Goal: Task Accomplishment & Management: Complete application form

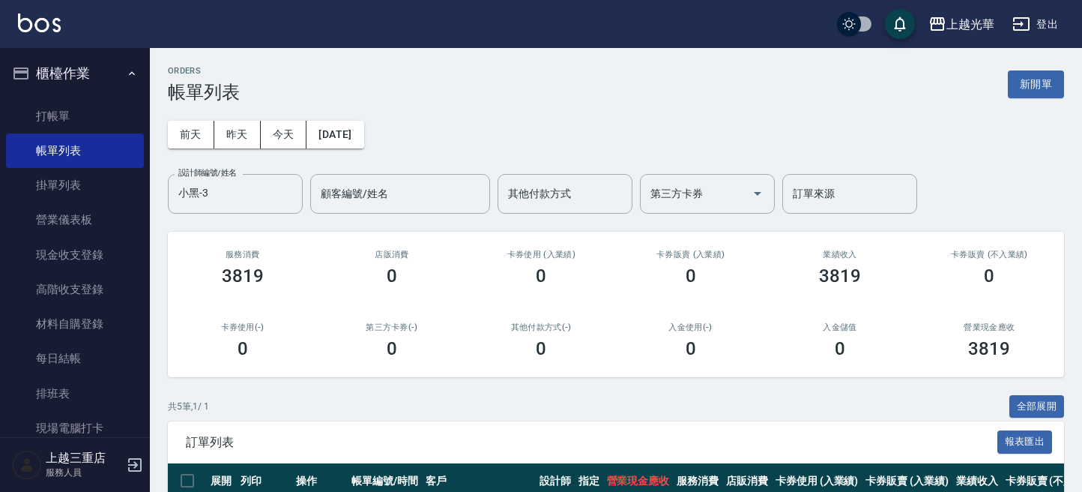
scroll to position [258, 0]
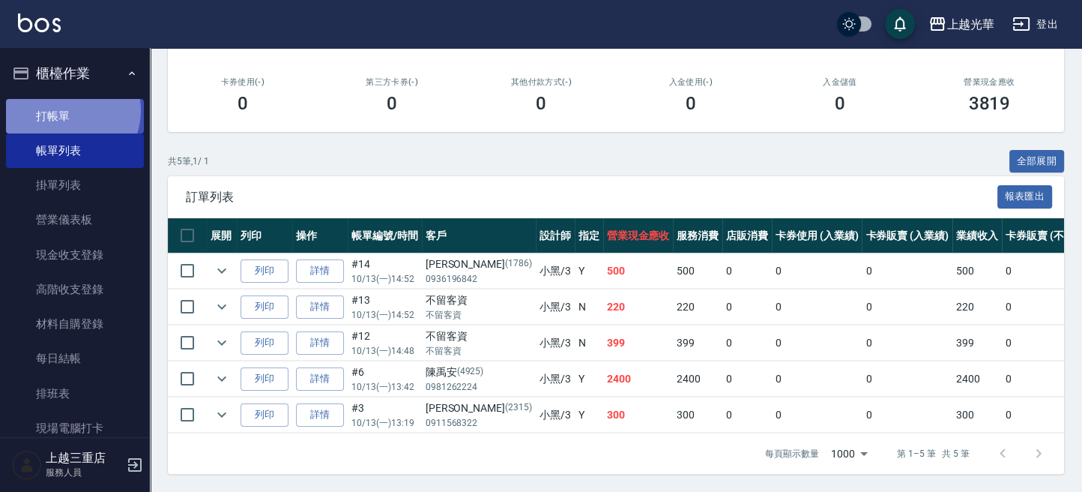
click at [70, 110] on link "打帳單" at bounding box center [75, 116] width 138 height 34
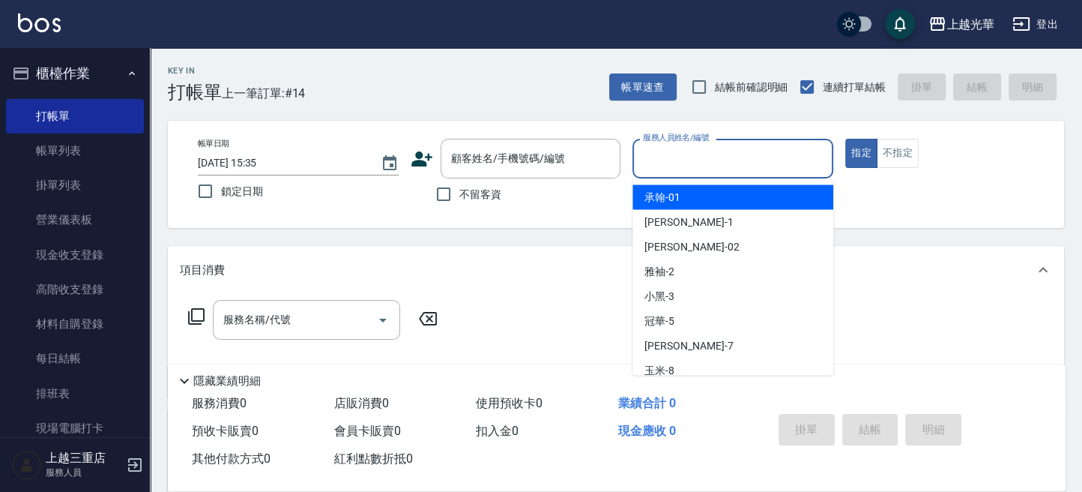
click at [637, 159] on div "服務人員姓名/編號" at bounding box center [733, 159] width 201 height 40
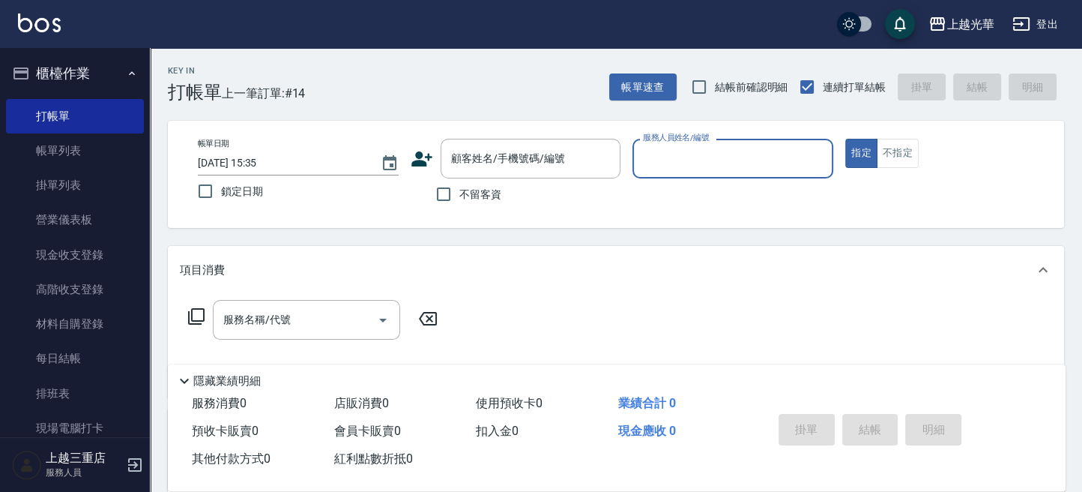
click at [662, 161] on input "服務人員姓名/編號" at bounding box center [732, 158] width 187 height 26
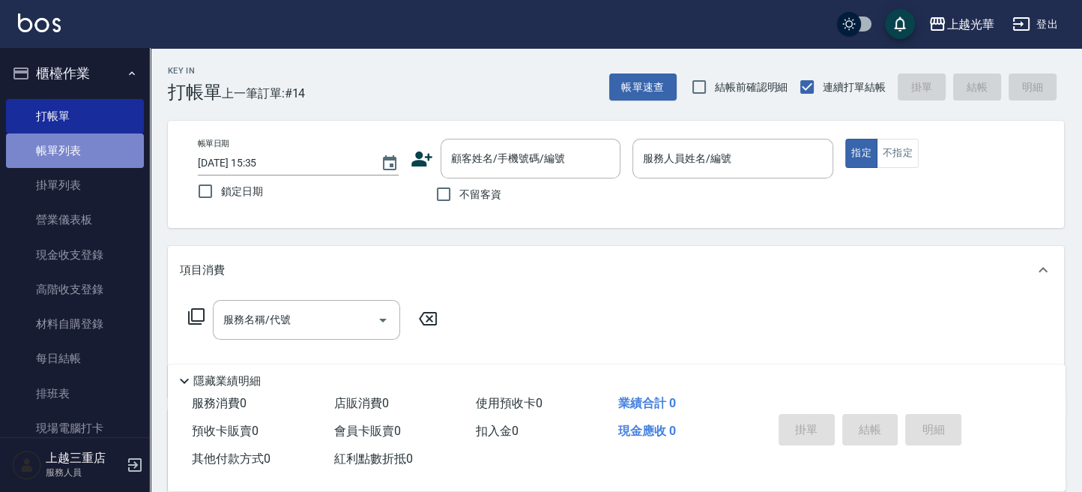
click at [83, 141] on link "帳單列表" at bounding box center [75, 150] width 138 height 34
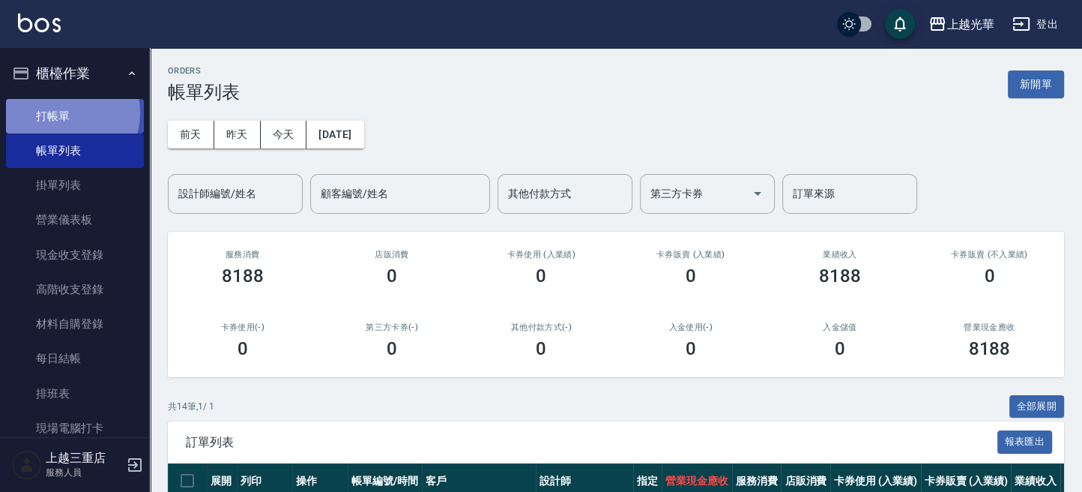
click at [60, 112] on link "打帳單" at bounding box center [75, 116] width 138 height 34
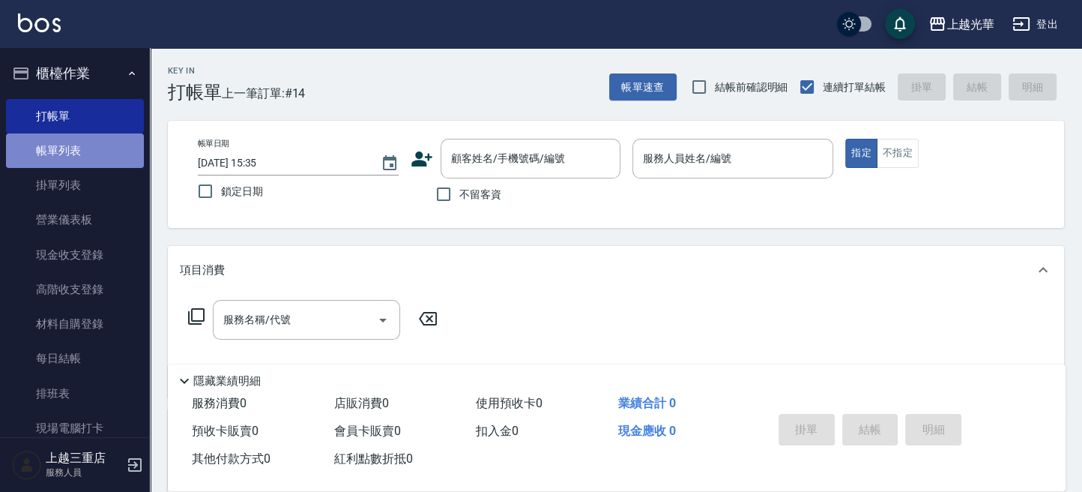
click at [107, 148] on link "帳單列表" at bounding box center [75, 150] width 138 height 34
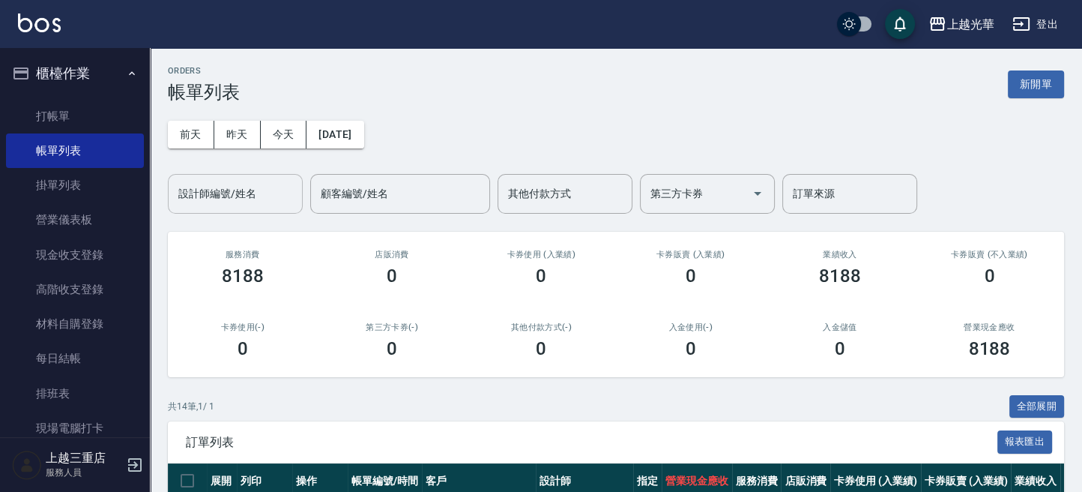
click at [238, 186] on input "設計師編號/姓名" at bounding box center [235, 194] width 121 height 26
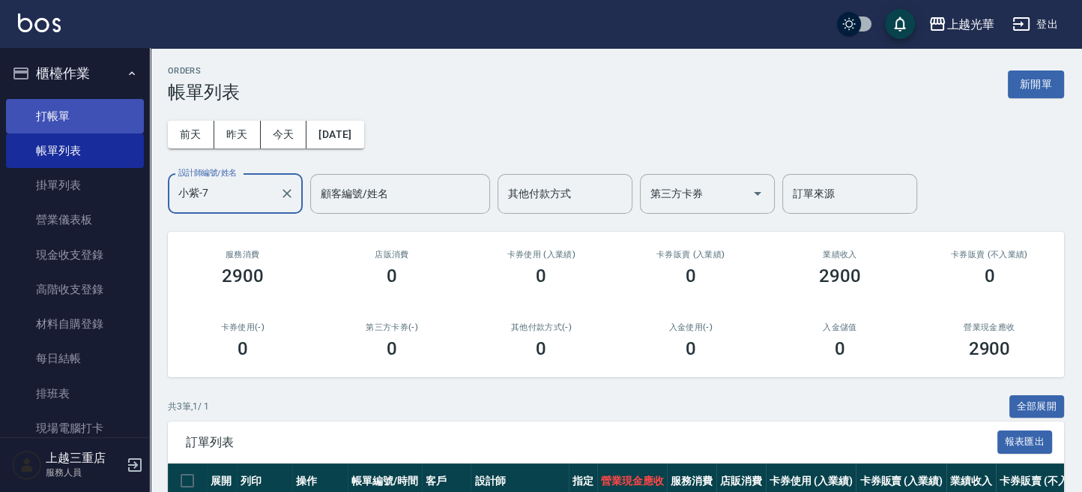
type input "小紫-7"
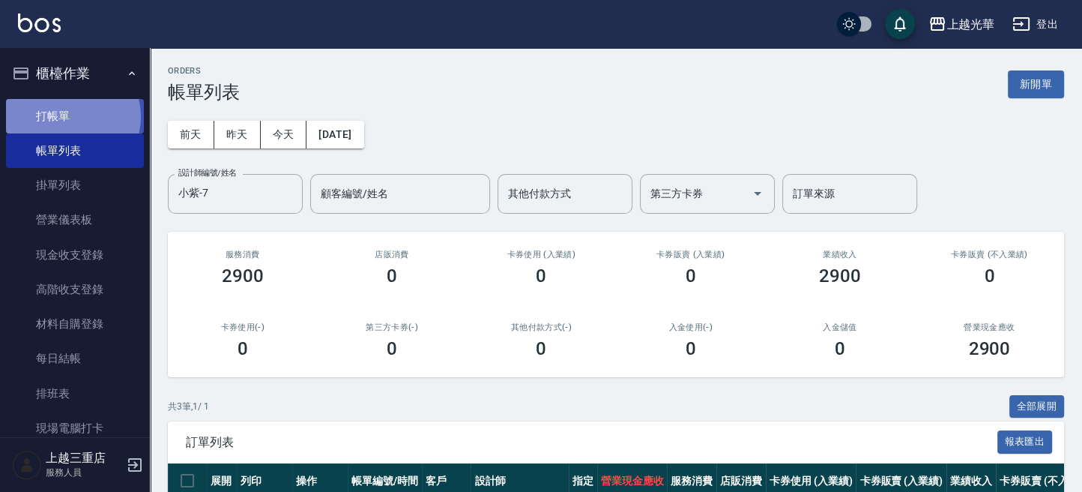
click at [72, 116] on link "打帳單" at bounding box center [75, 116] width 138 height 34
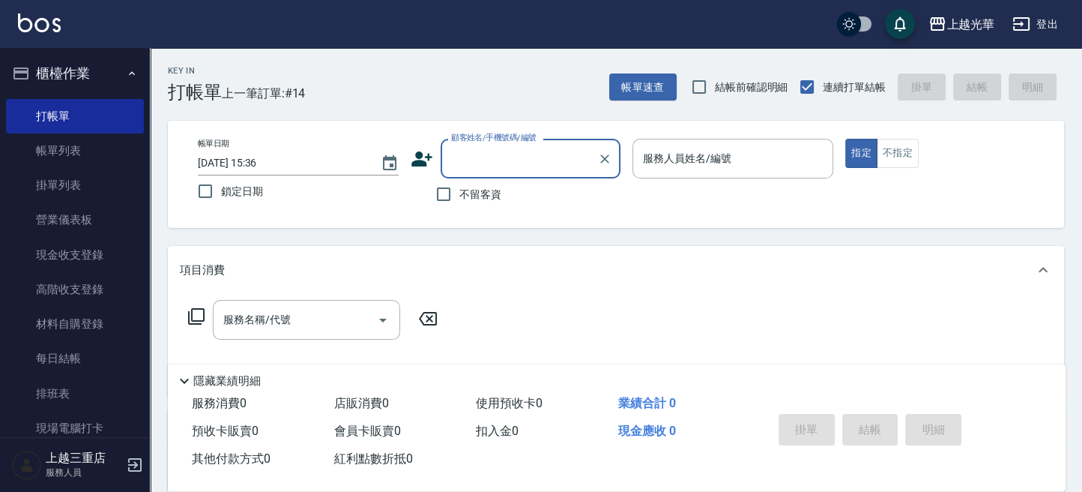
drag, startPoint x: 453, startPoint y: 190, endPoint x: 417, endPoint y: 247, distance: 67.4
click at [450, 191] on input "不留客資" at bounding box center [443, 193] width 31 height 31
checkbox input "true"
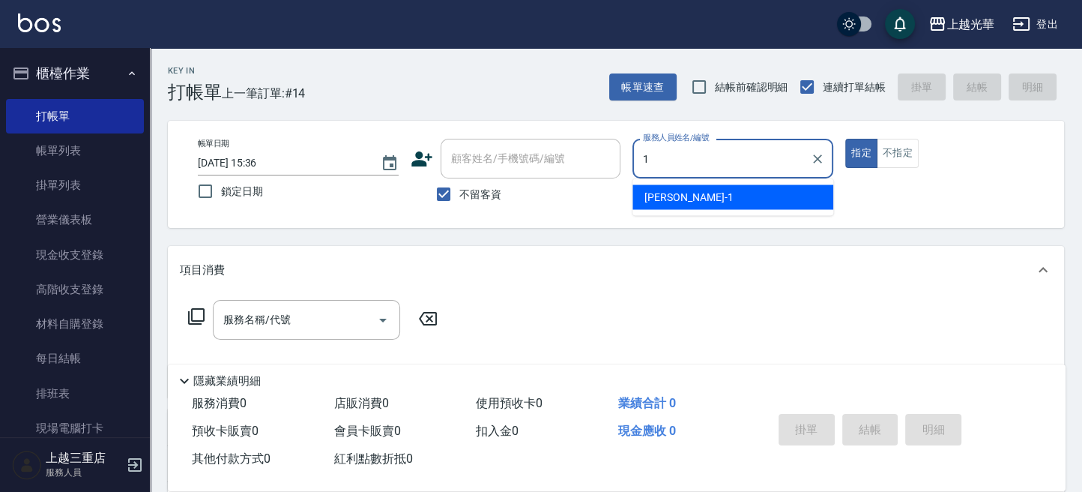
type input "小[PERSON_NAME]-1"
type button "true"
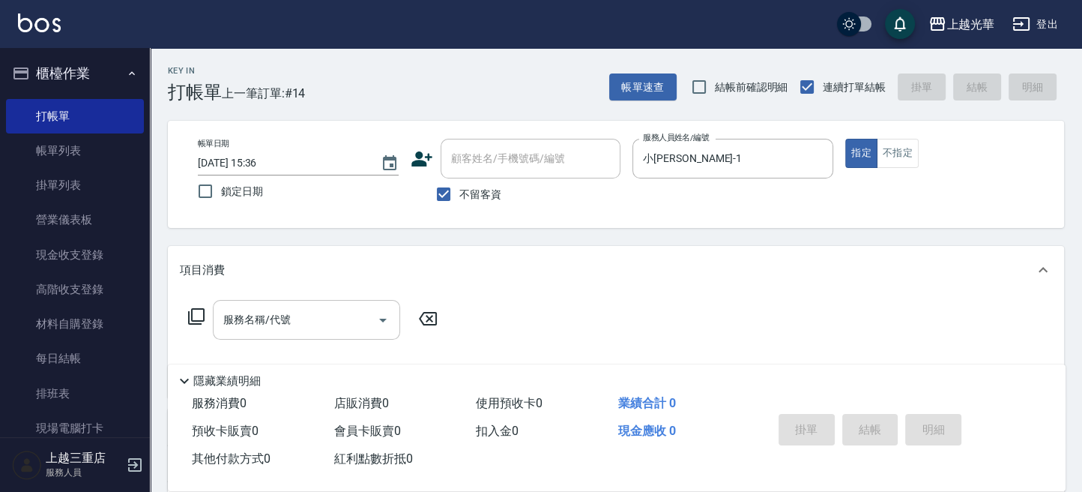
drag, startPoint x: 298, startPoint y: 340, endPoint x: 292, endPoint y: 329, distance: 12.7
click at [297, 336] on div "服務名稱/代號 服務名稱/代號" at bounding box center [313, 342] width 267 height 85
click at [291, 328] on input "服務名稱/代號" at bounding box center [295, 320] width 151 height 26
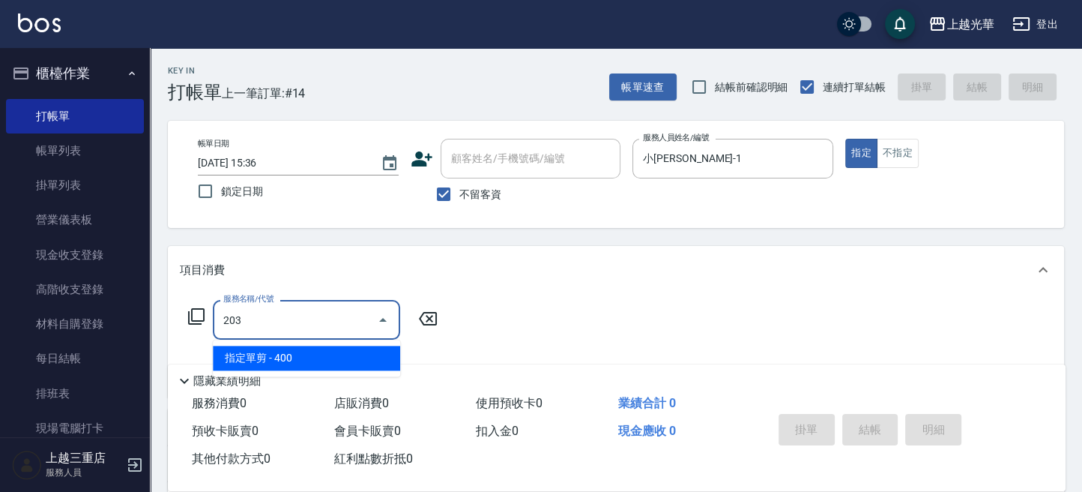
type input "指定單剪(203)"
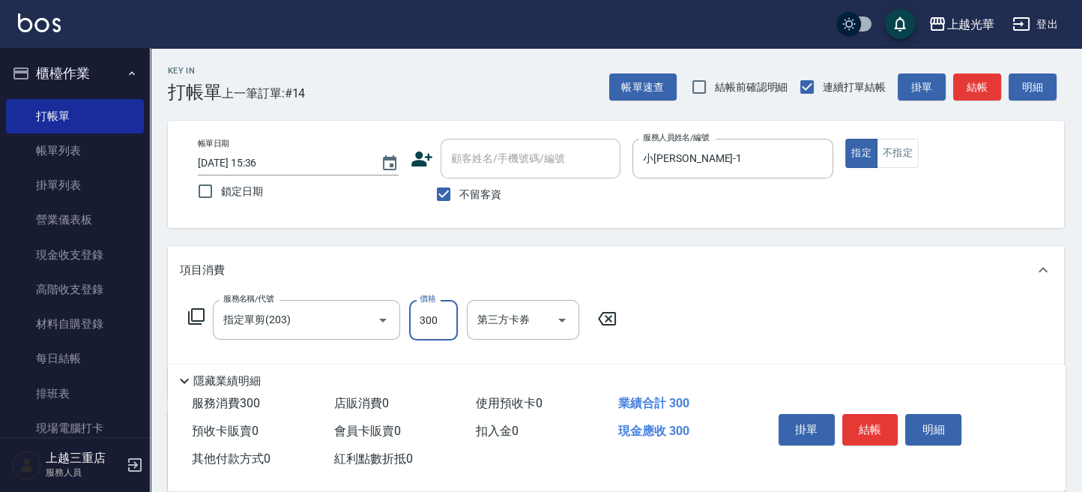
scroll to position [100, 0]
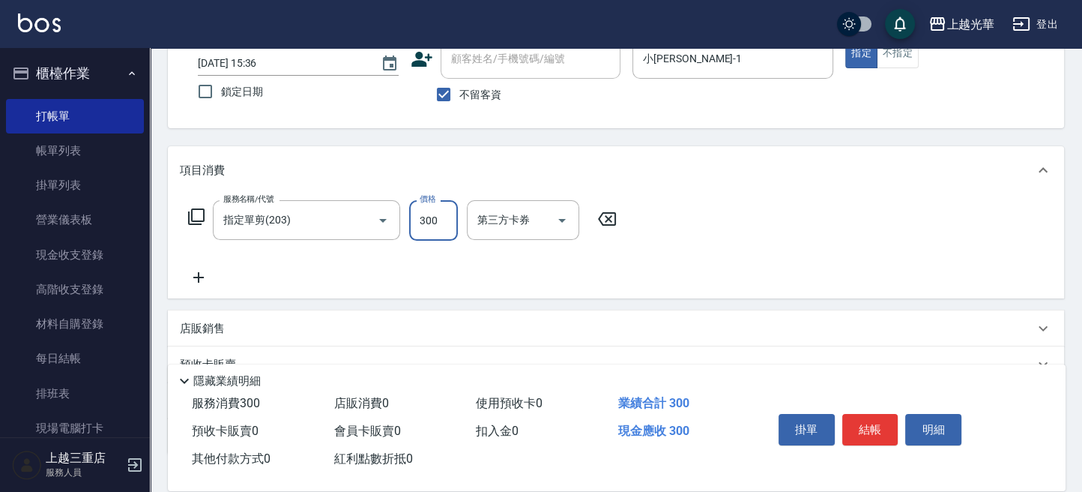
type input "300"
click at [209, 282] on icon at bounding box center [198, 277] width 37 height 18
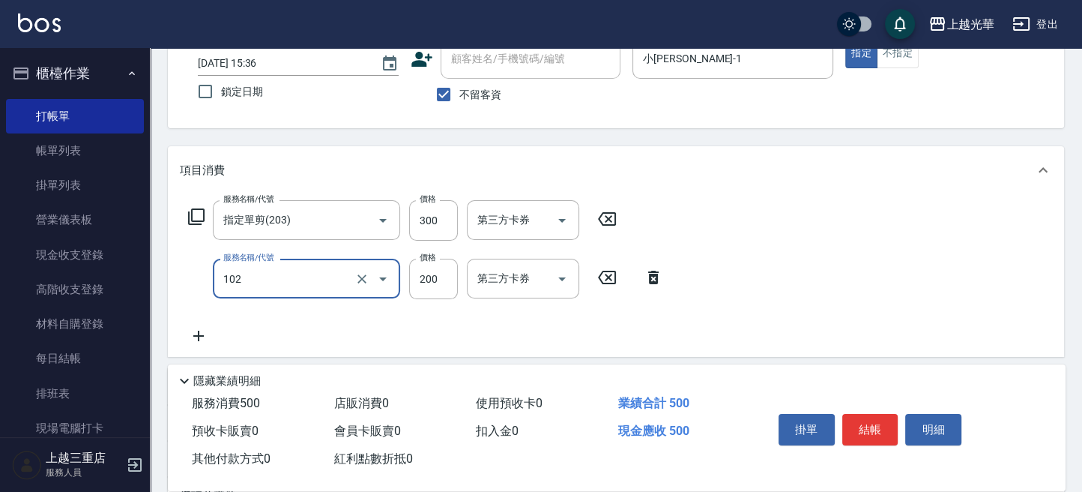
type input "指定洗髮(102)"
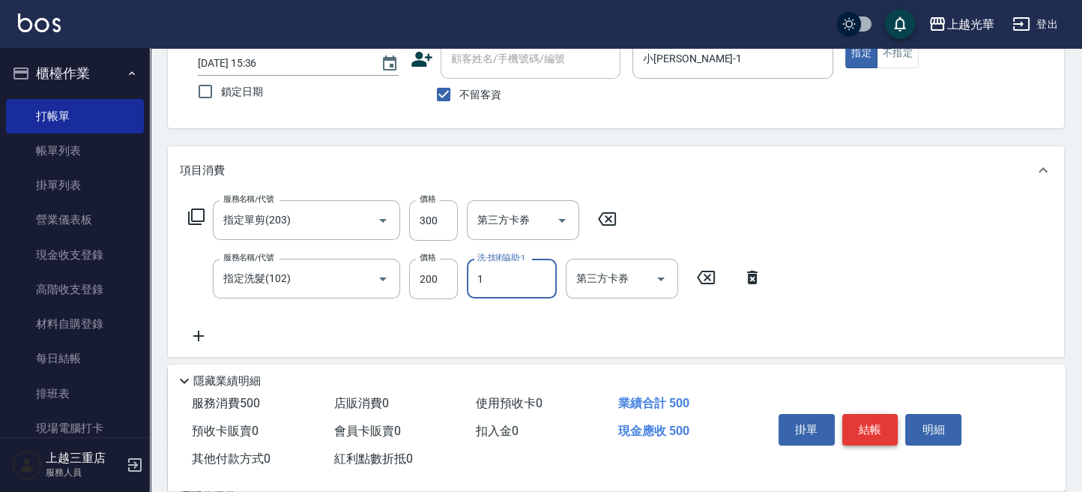
type input "小[PERSON_NAME]-1"
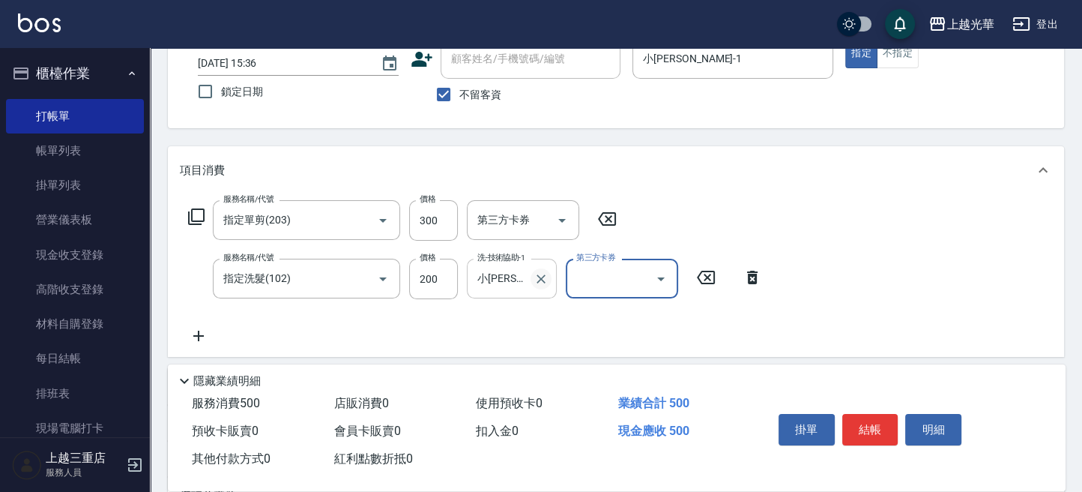
click at [542, 282] on icon "Clear" at bounding box center [541, 278] width 15 height 15
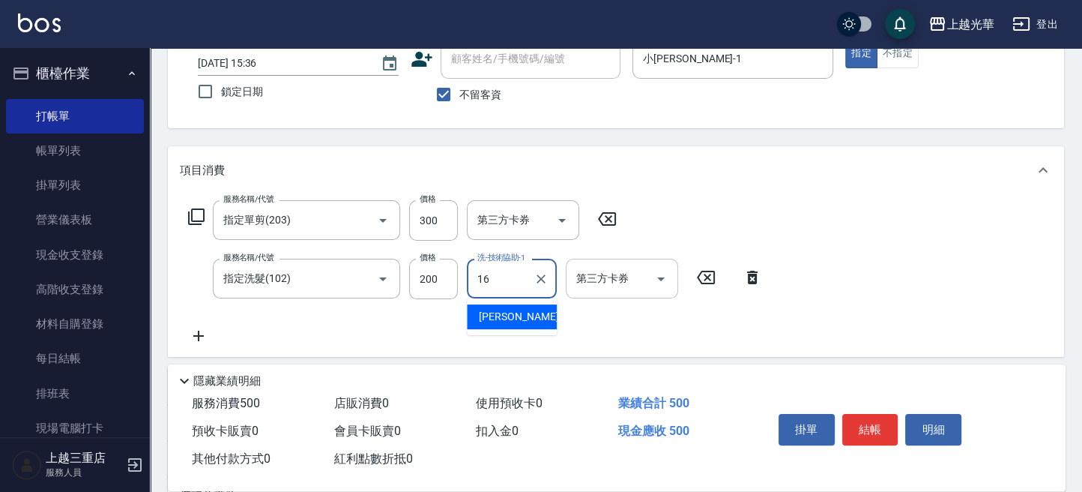
type input "吳珊妮-16"
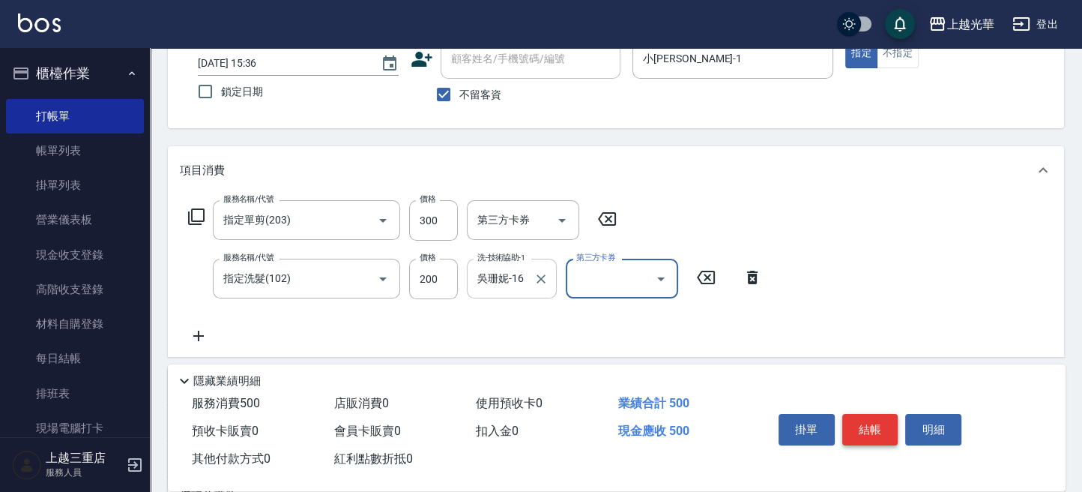
click at [863, 426] on button "結帳" at bounding box center [870, 429] width 56 height 31
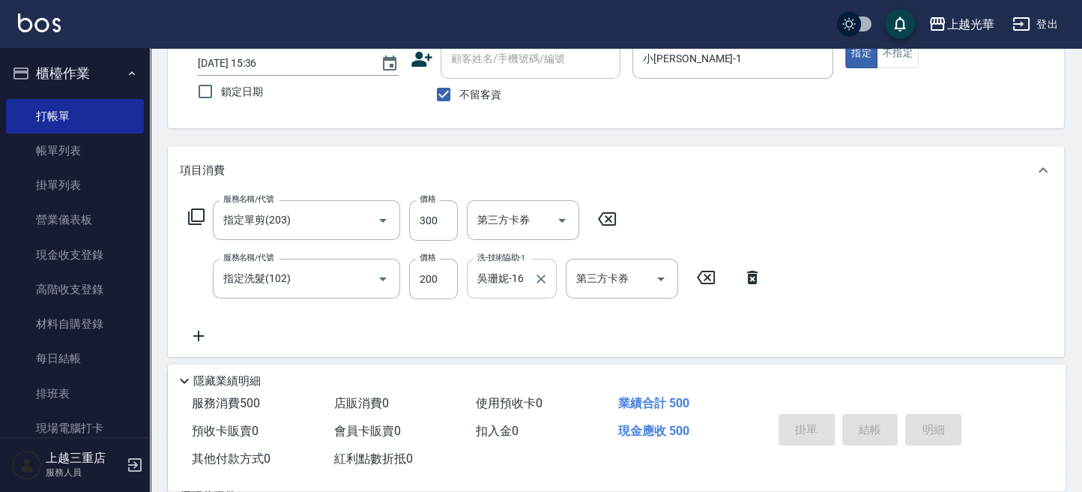
type input "[DATE] 15:38"
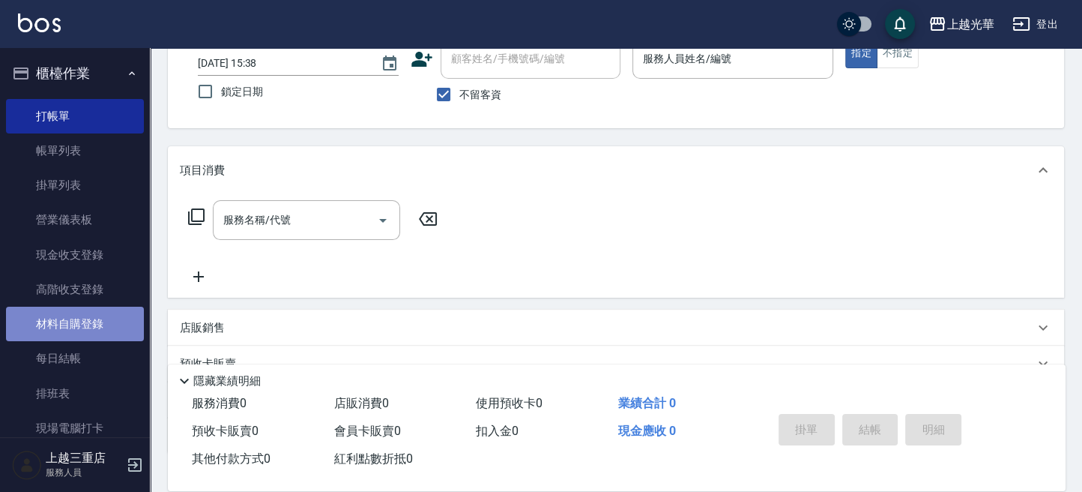
click at [80, 324] on link "材料自購登錄" at bounding box center [75, 324] width 138 height 34
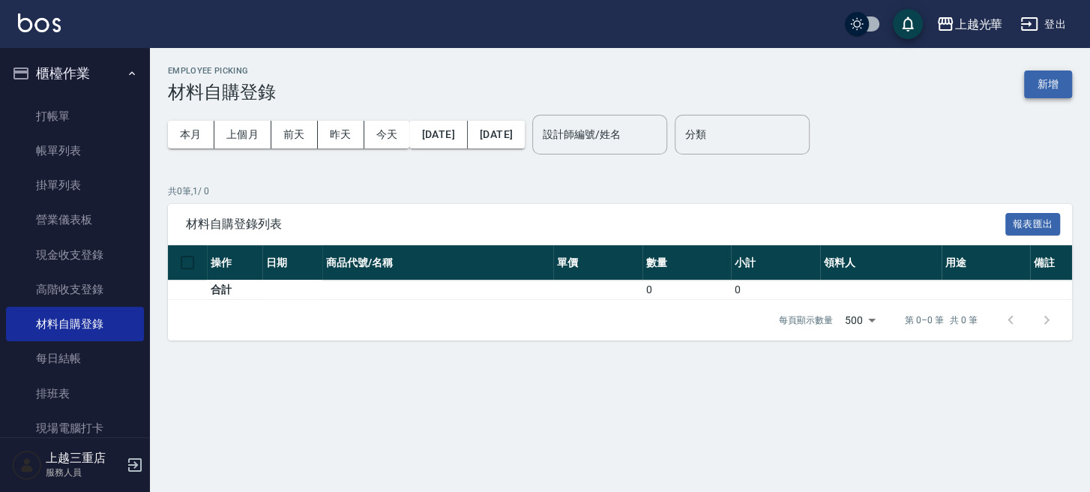
click at [1032, 73] on button "新增" at bounding box center [1048, 84] width 48 height 28
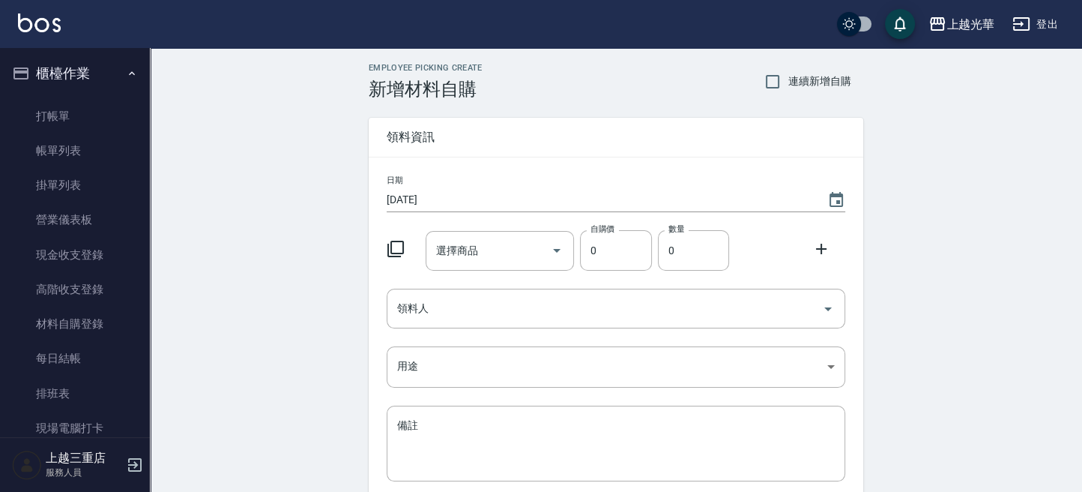
click at [398, 250] on icon at bounding box center [396, 249] width 18 height 18
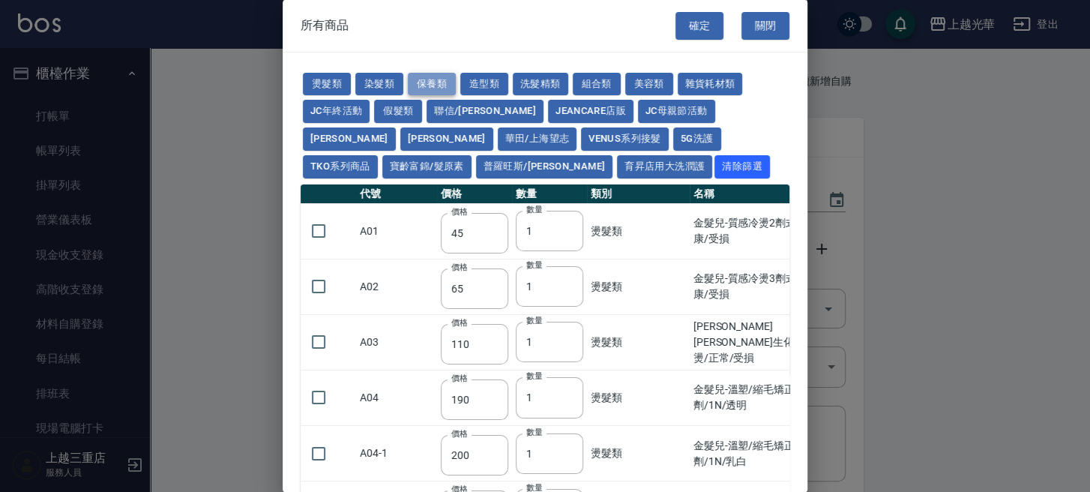
click at [426, 84] on button "保養類" at bounding box center [432, 84] width 48 height 23
type input "60"
type input "450"
type input "1170"
type input "1300"
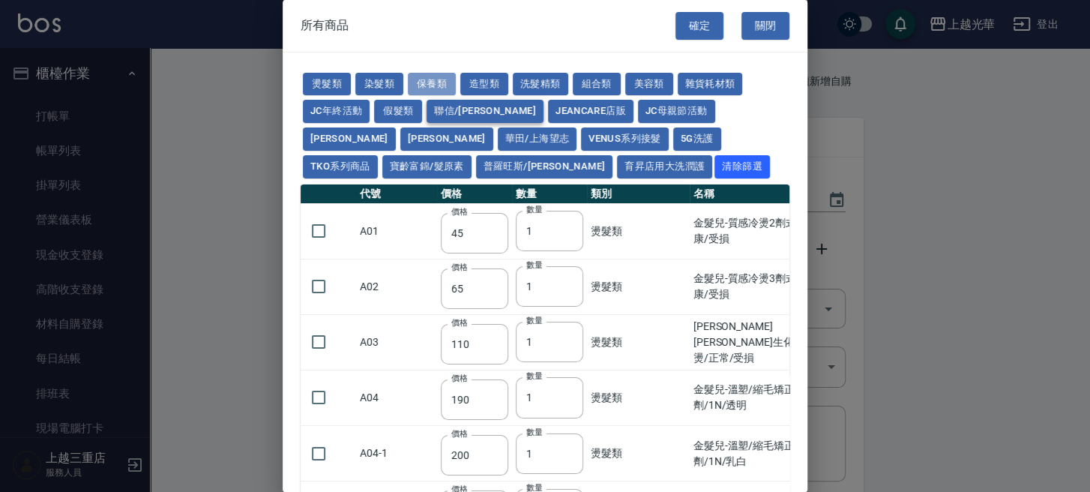
type input "235"
type input "469"
type input "340"
type input "53"
type input "32"
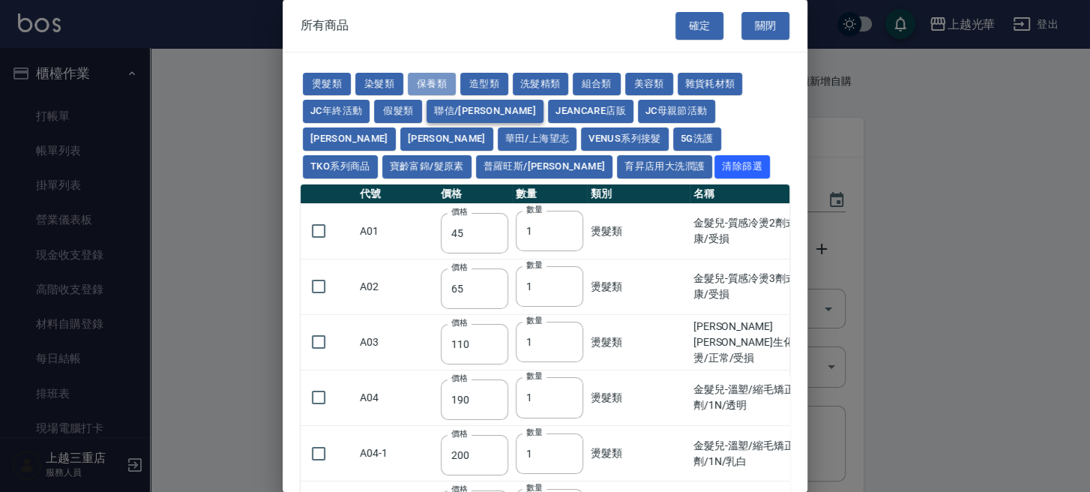
type input "200"
type input "800"
type input "310"
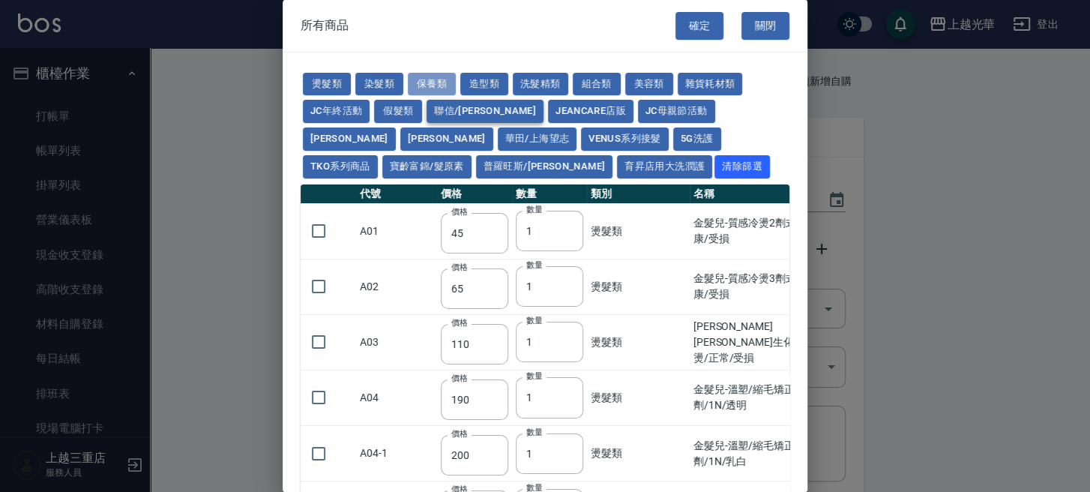
type input "175"
type input "1260"
type input "1300"
type input "53"
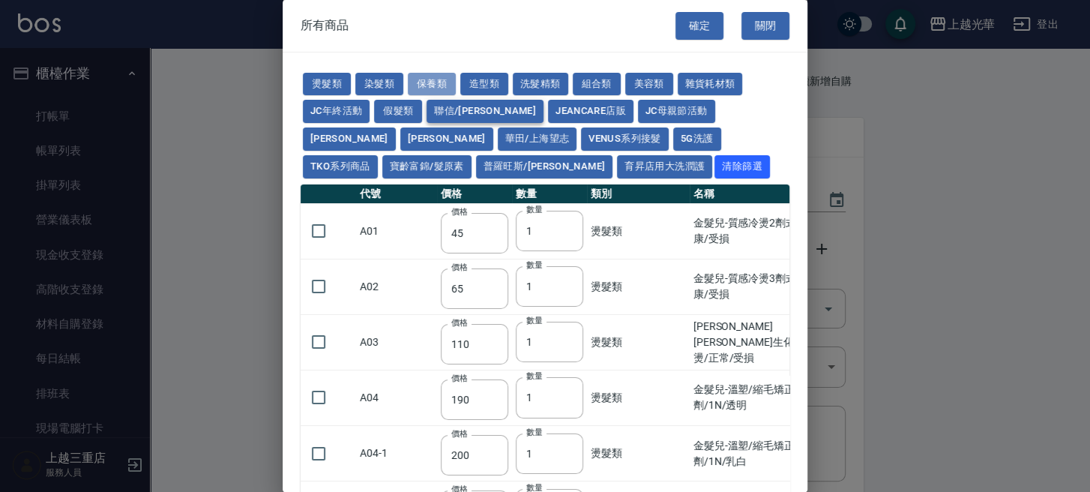
type input "53"
type input "120"
type input "340"
type input "53"
type input "900"
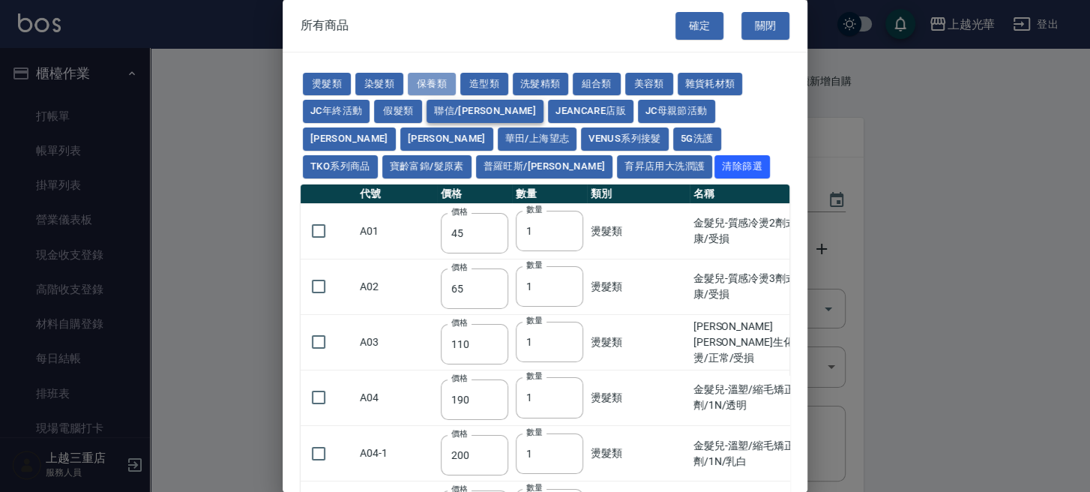
type input "750"
type input "1750"
type input "1260"
type input "700"
type input "450"
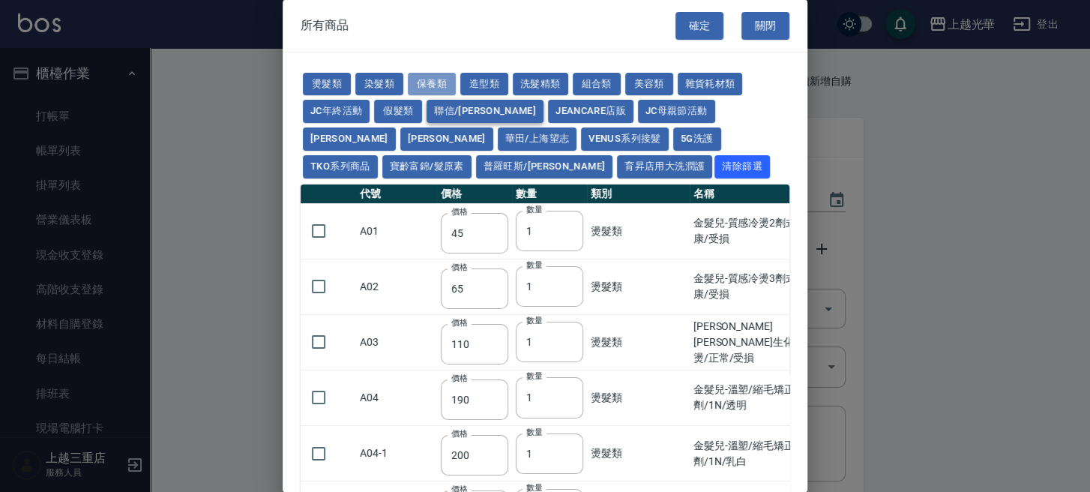
type input "750"
type input "1250"
type input "400"
type input "70"
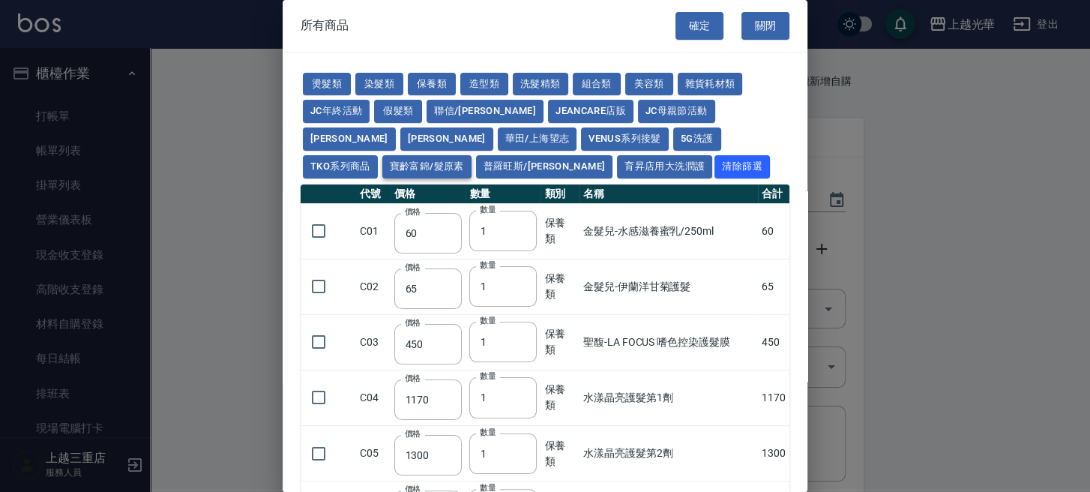
click at [471, 155] on button "寶齡富錦/髮原素" at bounding box center [426, 166] width 89 height 23
type input "319"
type input "254"
type input "1099"
type input "640"
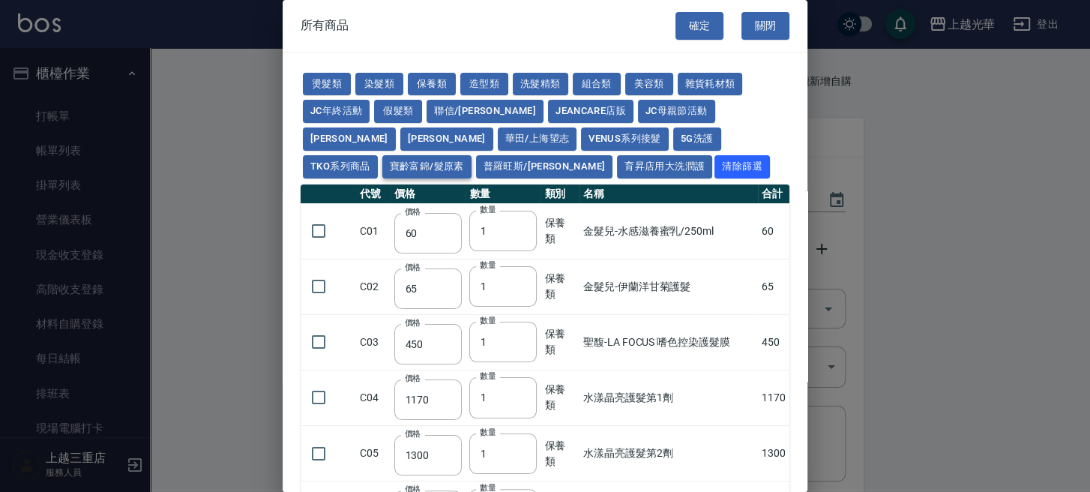
type input "640"
type input "481"
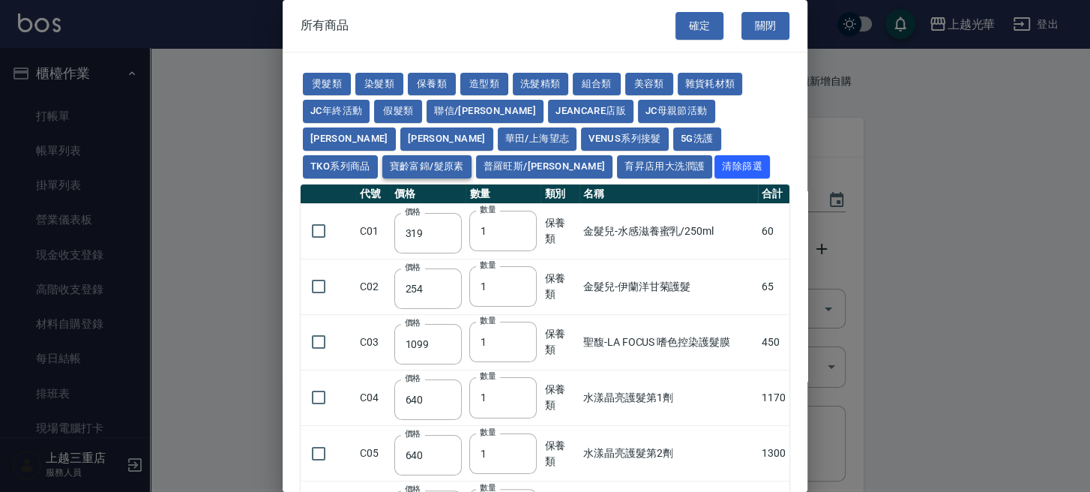
type input "481"
type input "416"
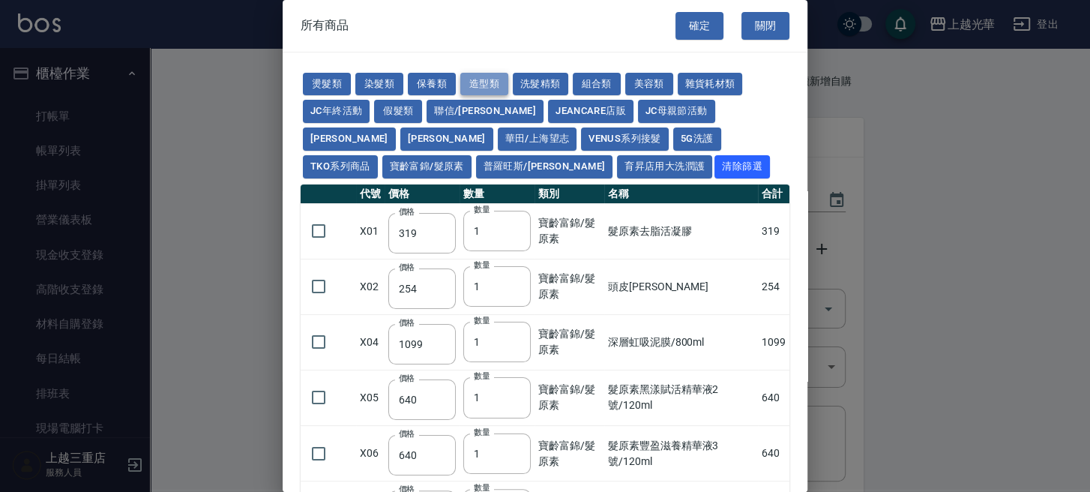
drag, startPoint x: 491, startPoint y: 85, endPoint x: 474, endPoint y: 86, distance: 16.6
click at [489, 84] on button "造型類" at bounding box center [484, 84] width 48 height 23
type input "110"
type input "252"
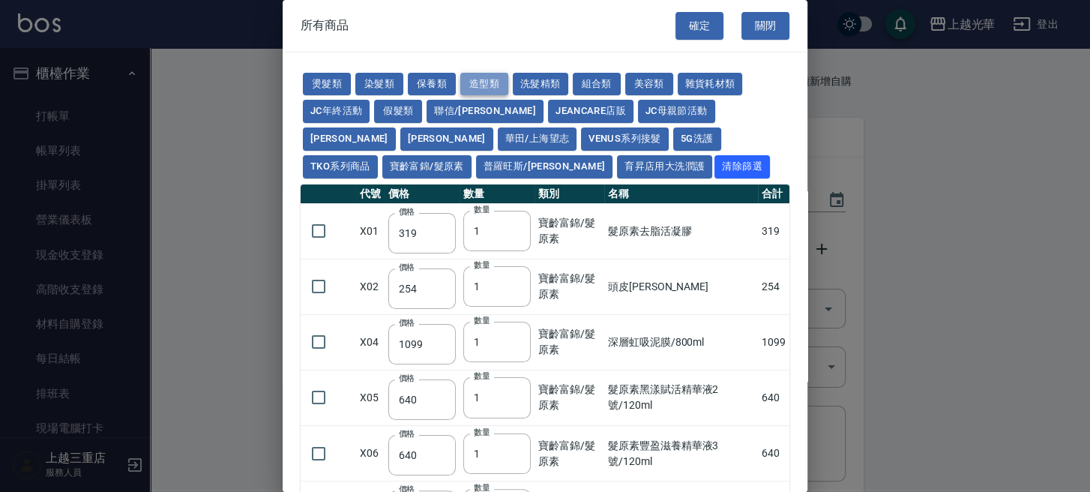
type input "70"
type input "338"
type input "290"
type input "192"
type input "50"
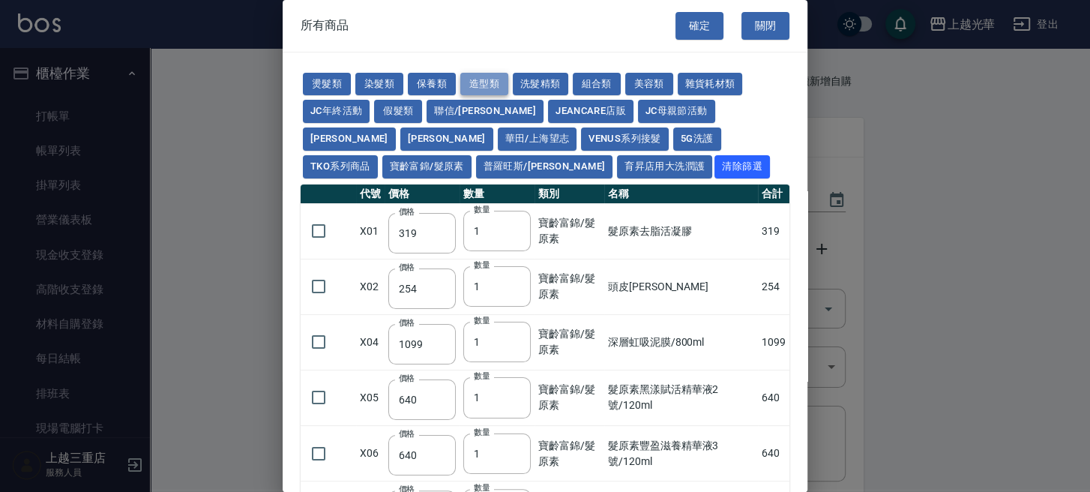
type input "280"
type input "130"
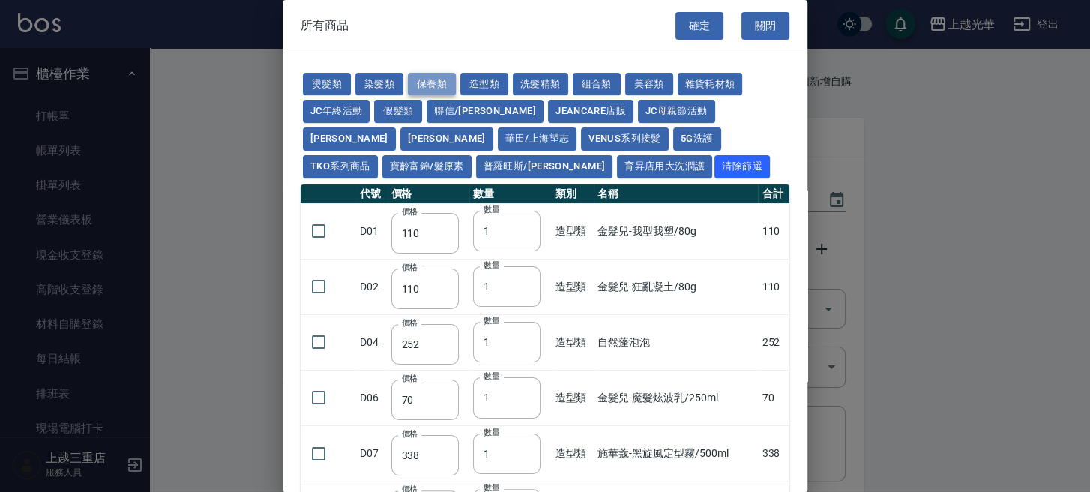
click at [432, 84] on button "保養類" at bounding box center [432, 84] width 48 height 23
type input "60"
type input "65"
type input "450"
type input "1170"
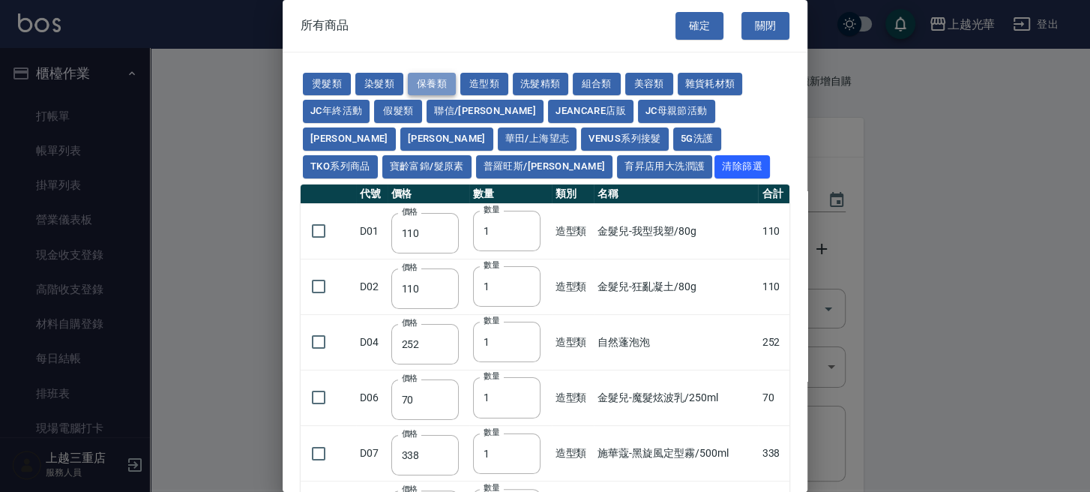
type input "1300"
type input "235"
type input "469"
type input "340"
type input "53"
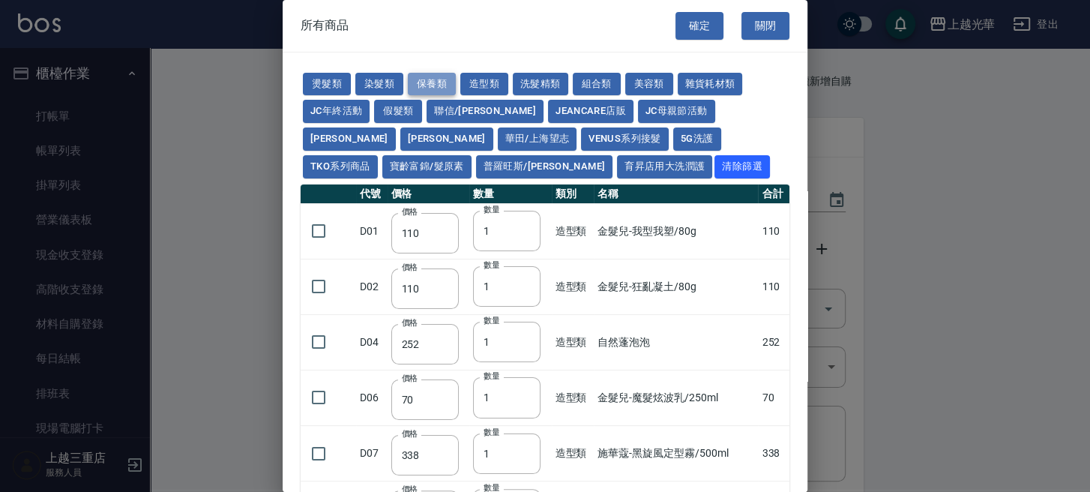
type input "32"
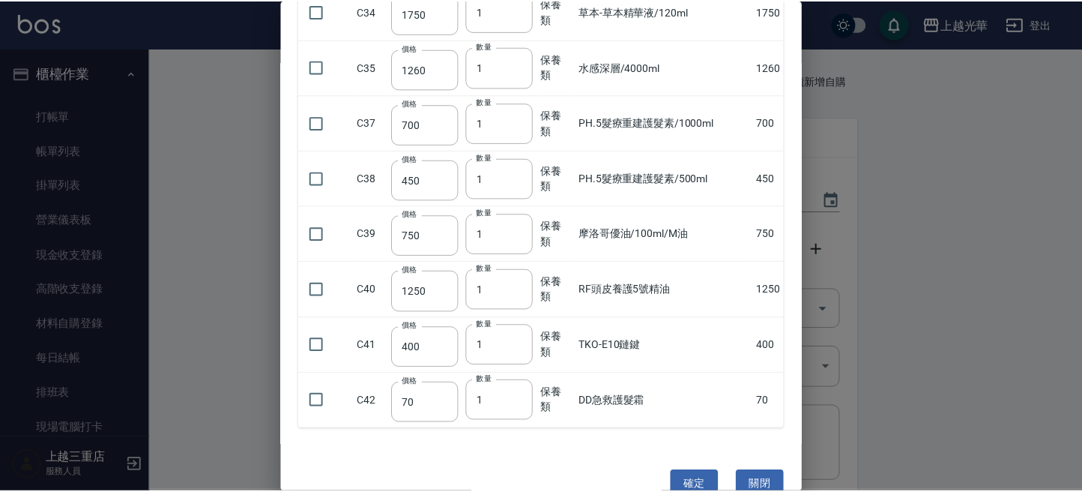
scroll to position [1687, 0]
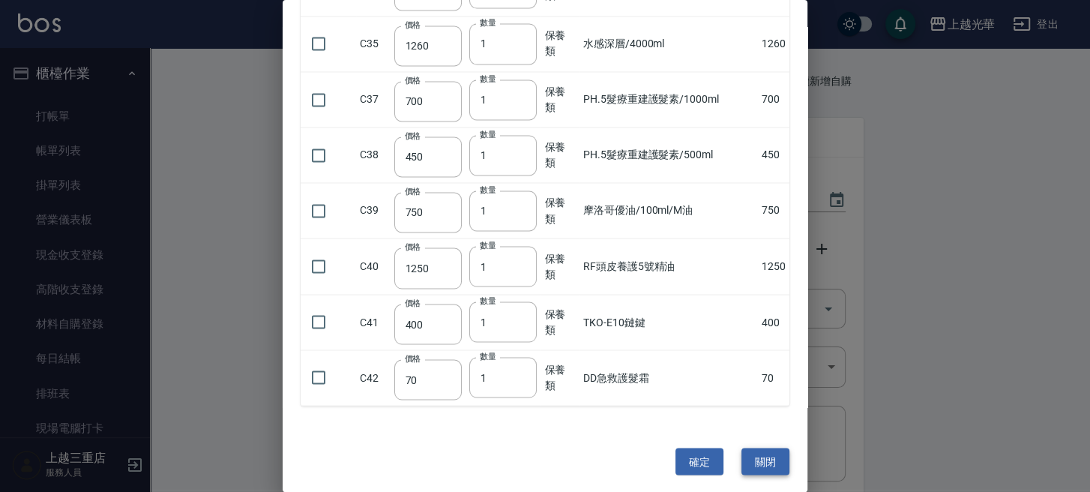
click at [752, 447] on button "關閉" at bounding box center [765, 461] width 48 height 28
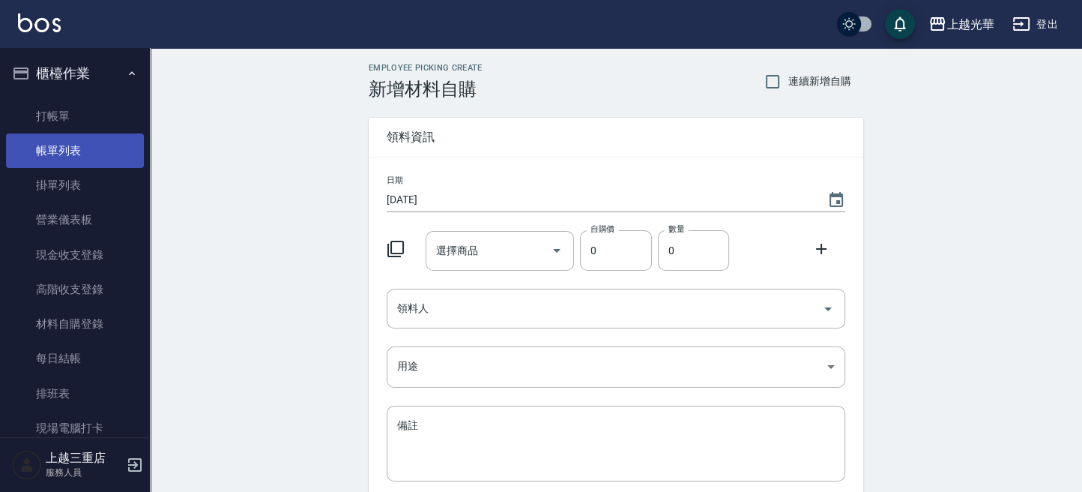
drag, startPoint x: 69, startPoint y: 132, endPoint x: 104, endPoint y: 138, distance: 35.7
click at [69, 133] on link "帳單列表" at bounding box center [75, 150] width 138 height 34
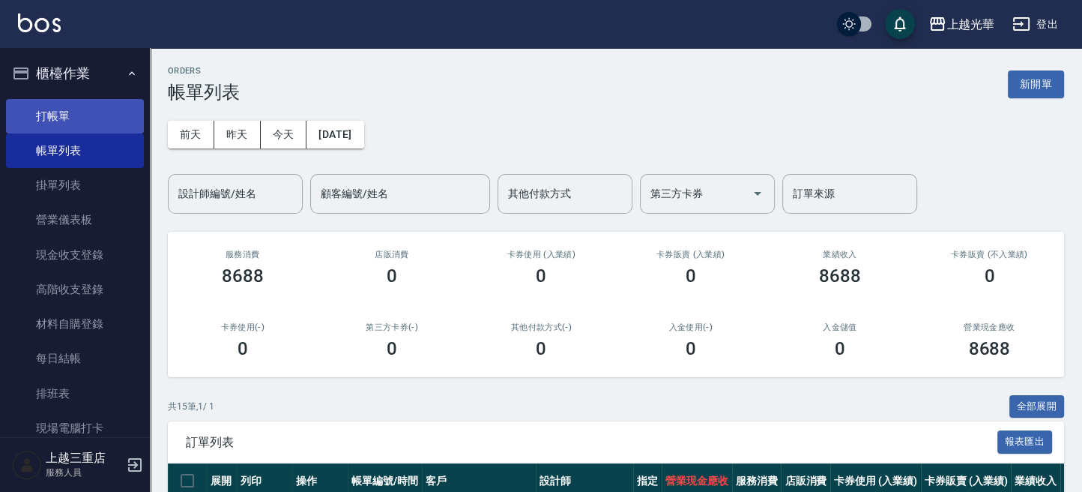
click at [67, 126] on link "打帳單" at bounding box center [75, 116] width 138 height 34
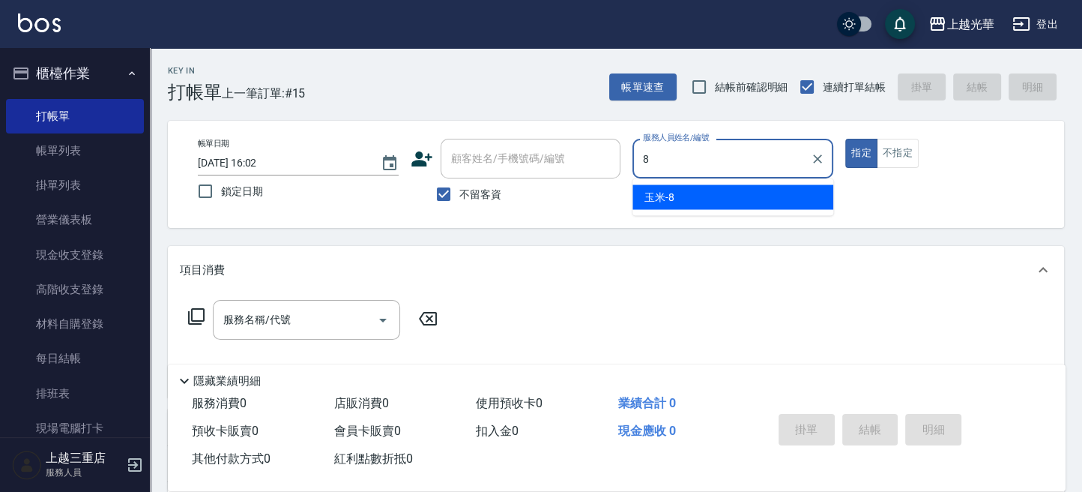
type input "玉米-8"
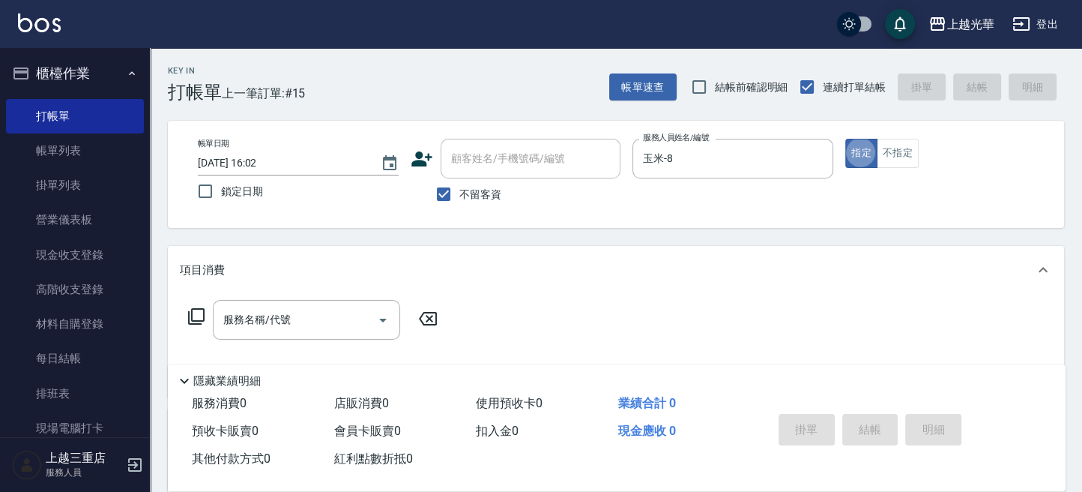
type button "true"
click at [191, 317] on icon at bounding box center [196, 316] width 16 height 16
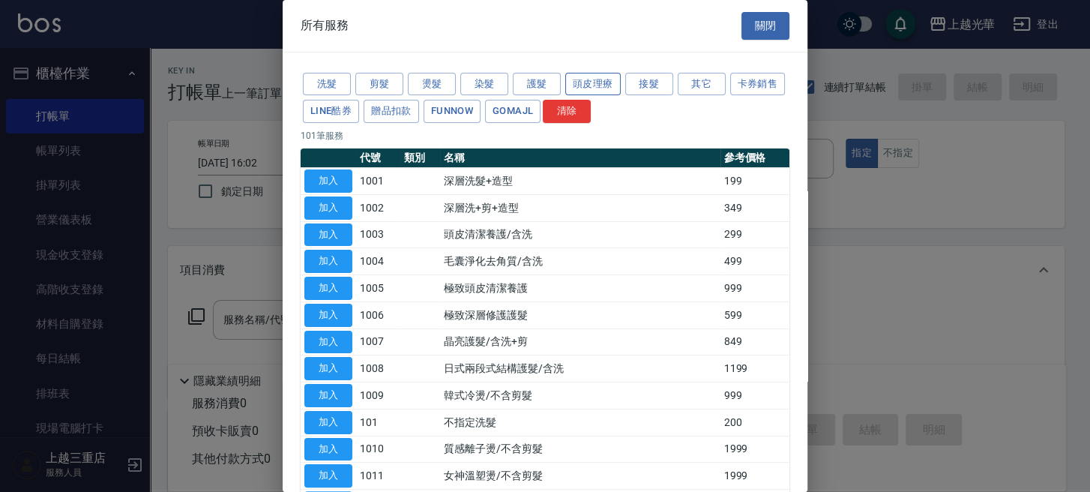
click at [602, 86] on button "頭皮理療" at bounding box center [592, 84] width 55 height 23
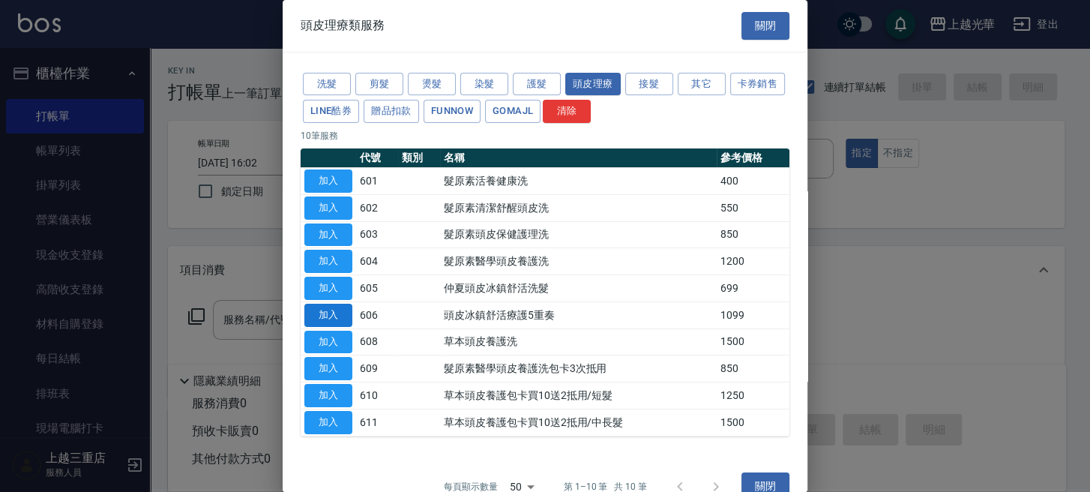
click at [325, 312] on button "加入" at bounding box center [328, 315] width 48 height 23
type input "頭皮冰鎮舒活療護5重奏(606)"
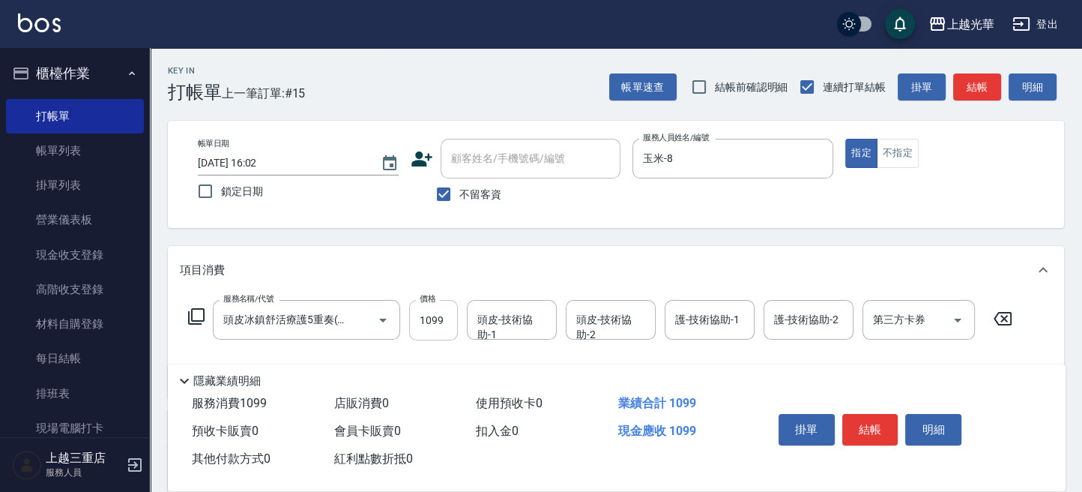
click at [424, 322] on input "1099" at bounding box center [433, 320] width 49 height 40
type input "1100"
type input "玉米-8"
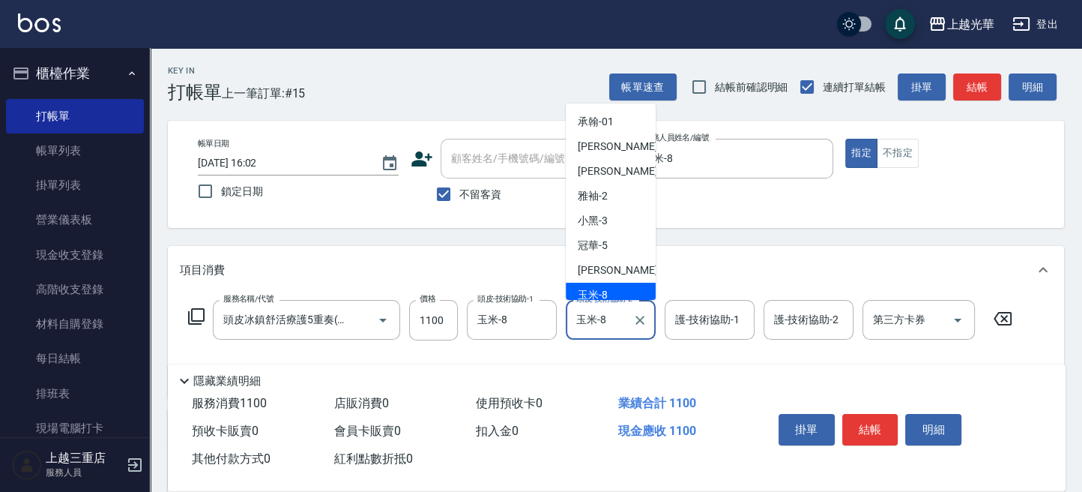
scroll to position [7, 0]
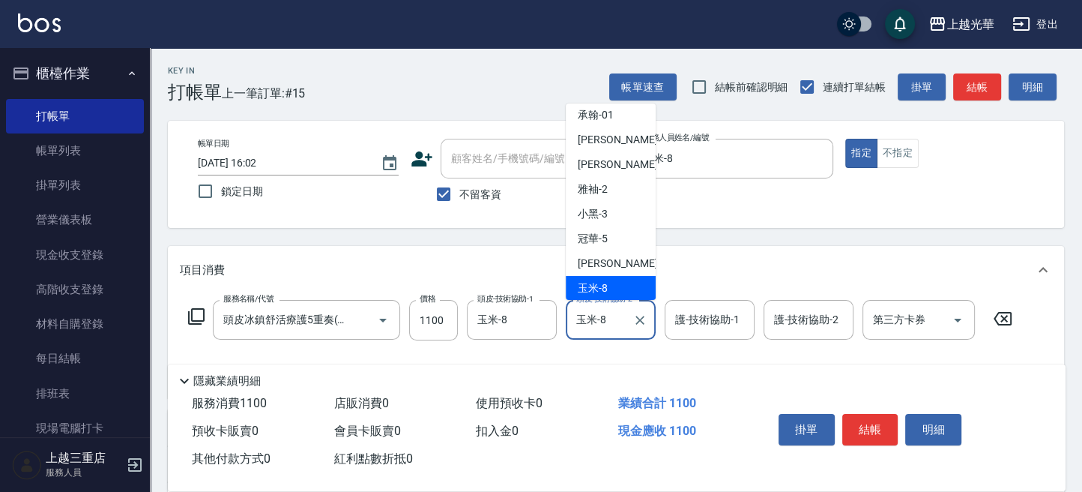
drag, startPoint x: 614, startPoint y: 327, endPoint x: 571, endPoint y: 323, distance: 42.9
click at [571, 323] on div "玉米-8 頭皮-技術協助-2" at bounding box center [611, 320] width 90 height 40
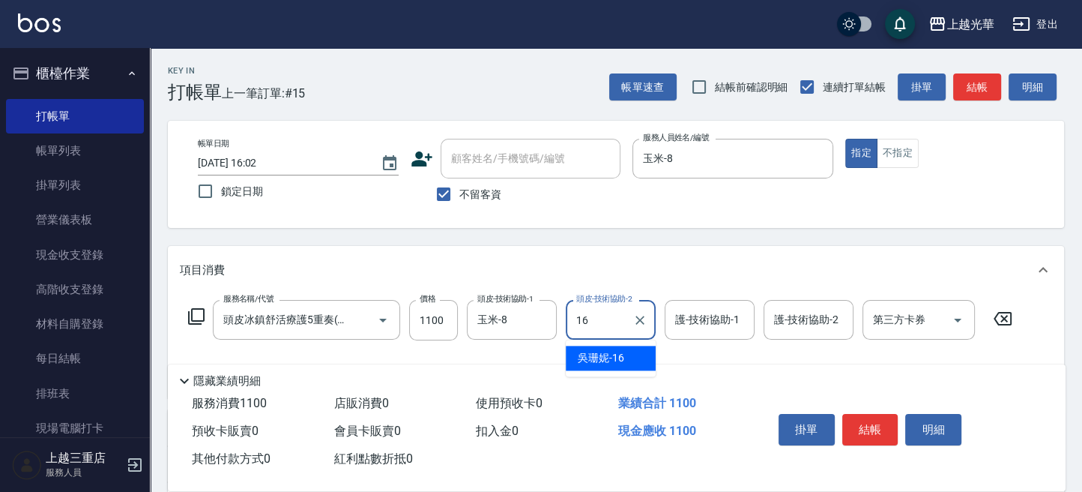
type input "吳珊妮-16"
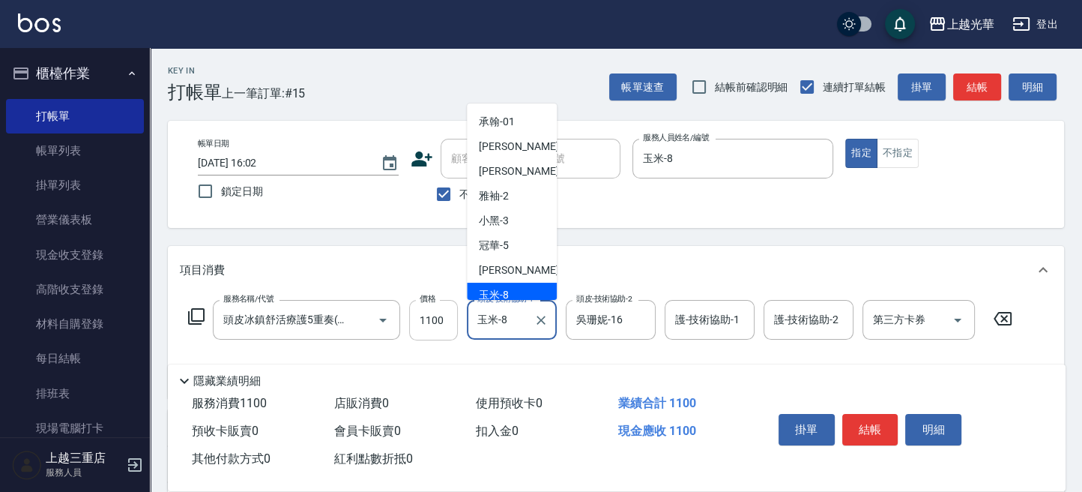
scroll to position [7, 0]
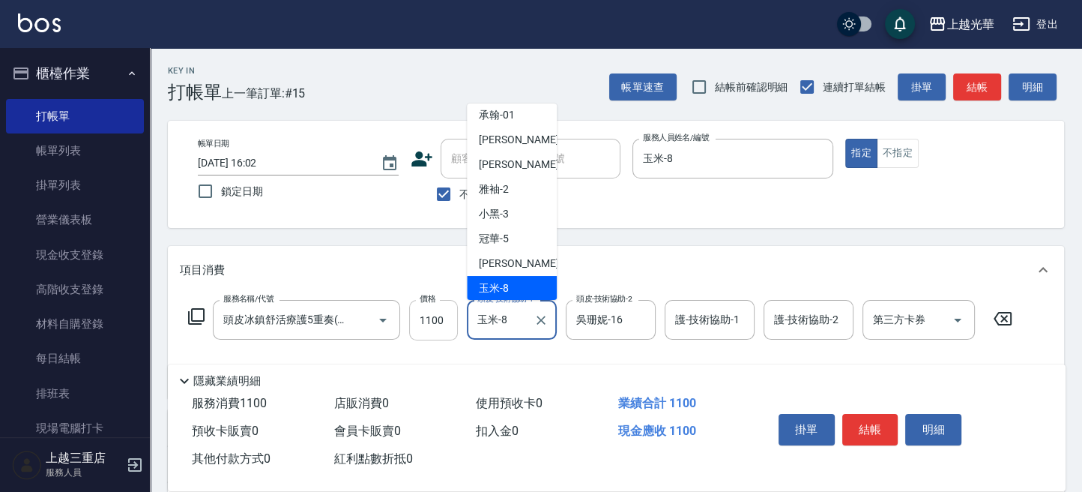
drag, startPoint x: 504, startPoint y: 320, endPoint x: 457, endPoint y: 319, distance: 46.5
click at [457, 319] on div "服務名稱/代號 頭皮冰鎮舒活療護5重奏(606) 服務名稱/代號 價格 1100 價格 頭皮-技術協助-1 玉米-8 頭皮-技術協助-1 頭皮-技術協助-2 …" at bounding box center [601, 320] width 842 height 40
type input "8"
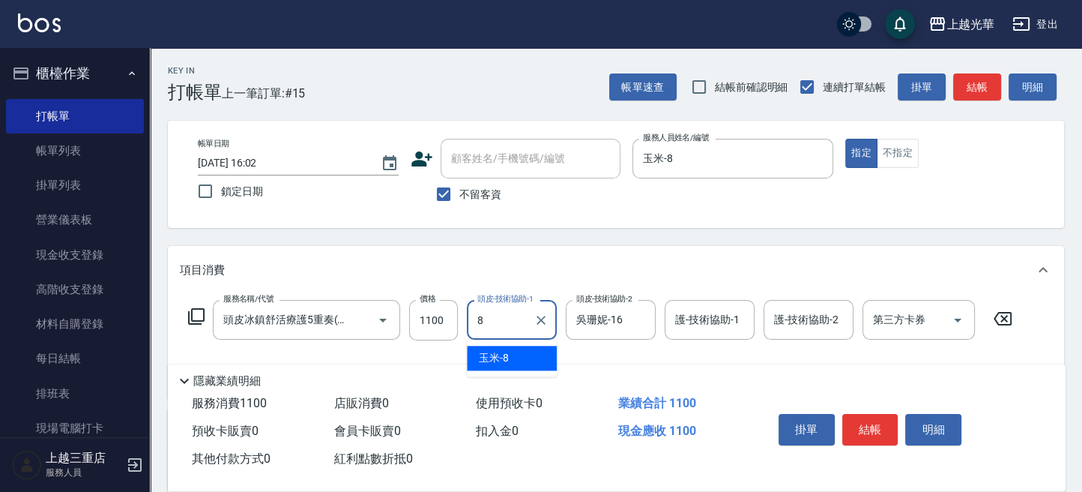
scroll to position [0, 0]
type input "吳珊妮-16"
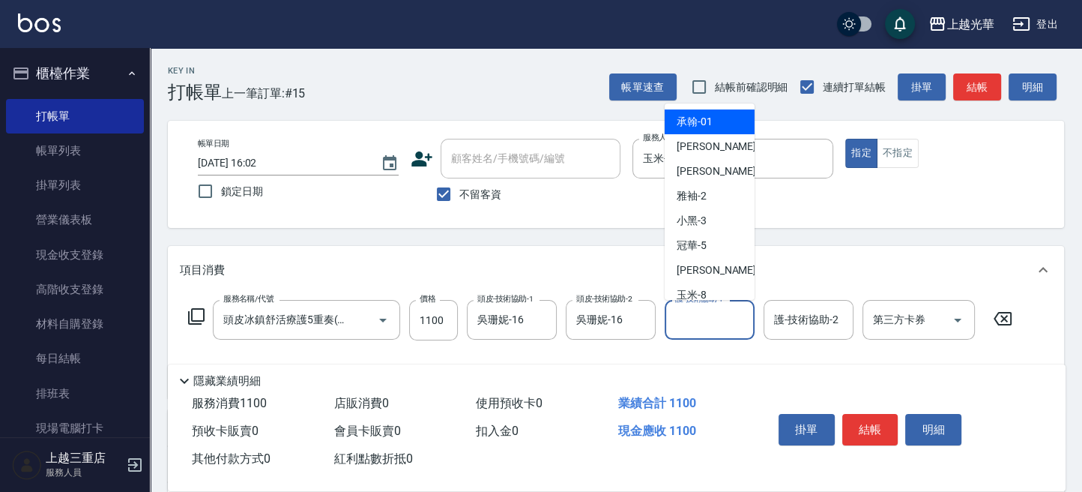
click at [704, 330] on input "護-技術協助-1" at bounding box center [709, 320] width 76 height 26
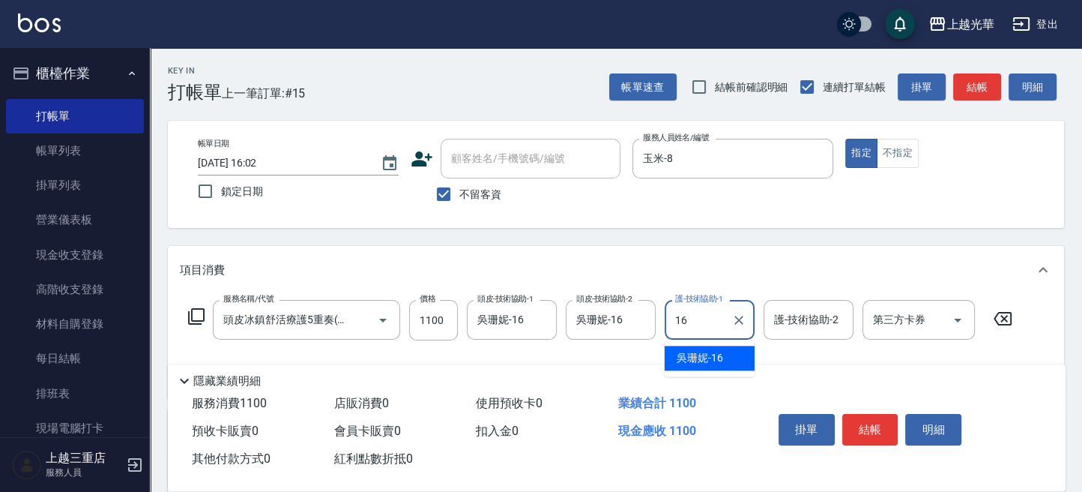
type input "吳珊妮-16"
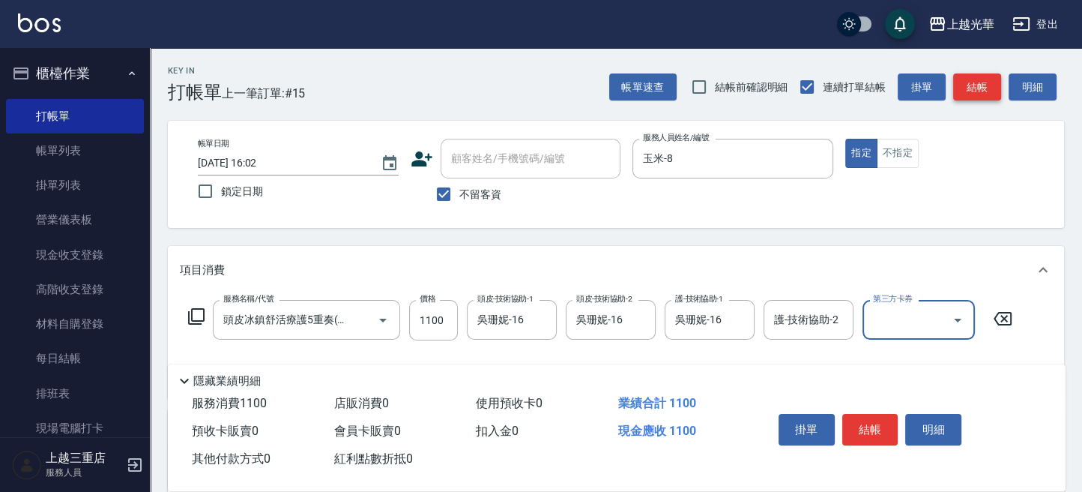
click at [971, 80] on button "結帳" at bounding box center [977, 87] width 48 height 28
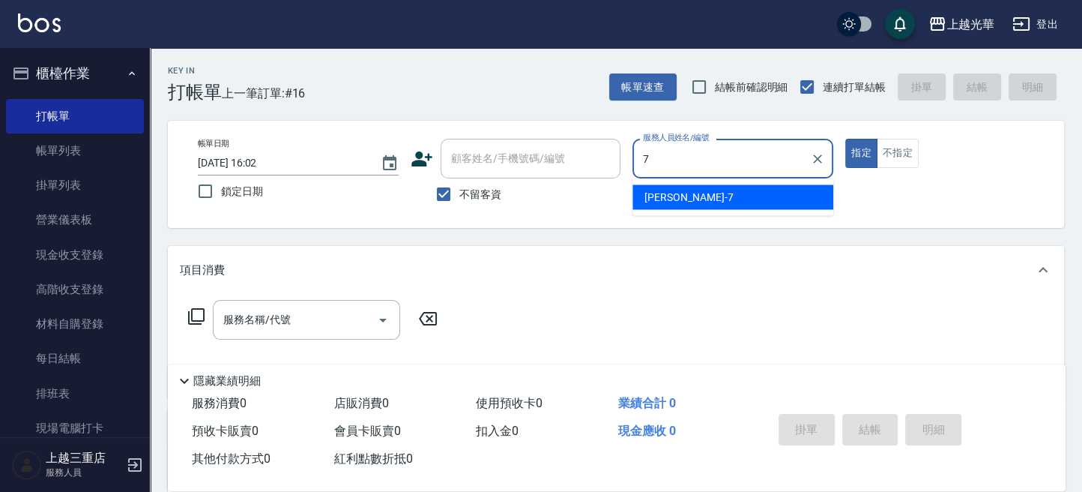
type input "小紫-7"
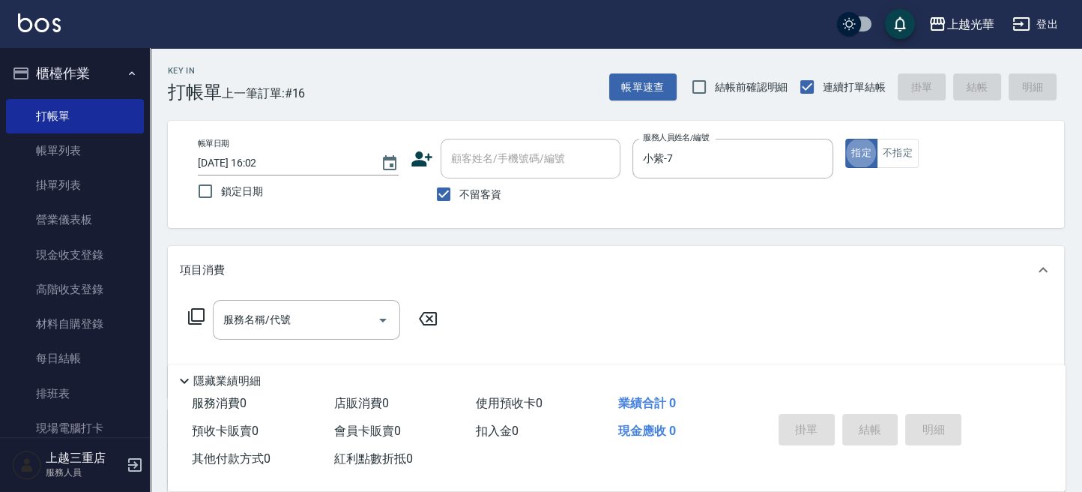
drag, startPoint x: 908, startPoint y: 154, endPoint x: 650, endPoint y: 299, distance: 296.0
click at [904, 157] on button "不指定" at bounding box center [898, 153] width 42 height 29
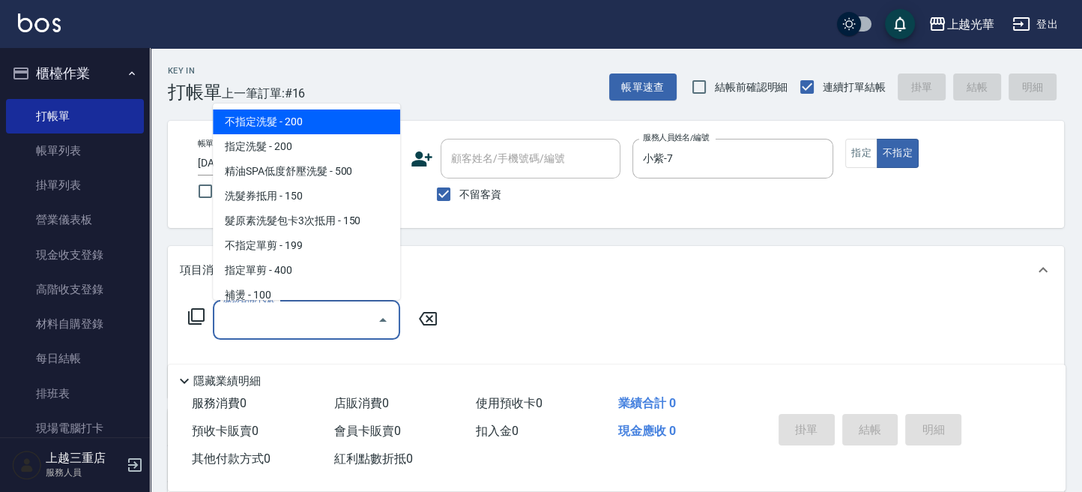
click at [313, 330] on input "服務名稱/代號" at bounding box center [295, 320] width 151 height 26
click at [330, 123] on span "不指定洗髮 - 200" at bounding box center [306, 121] width 187 height 25
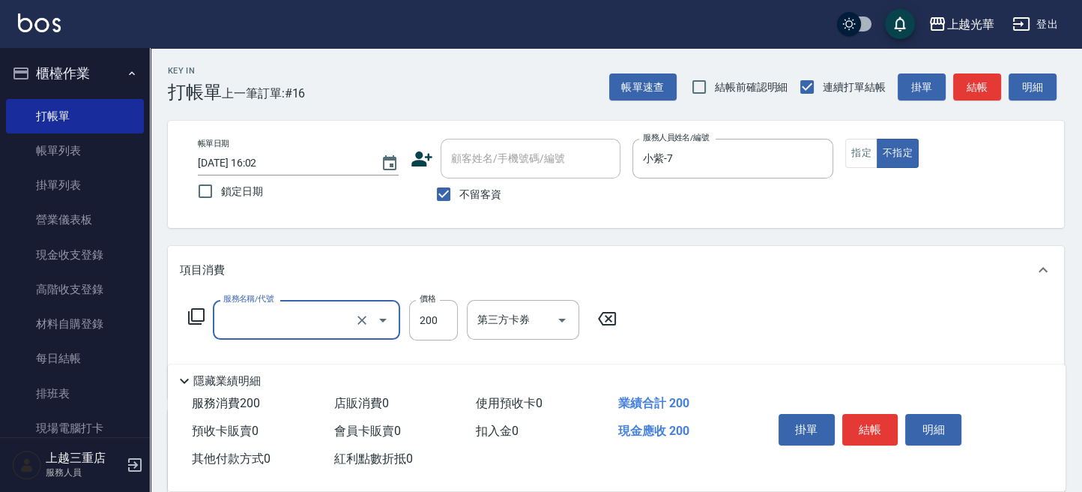
type input "不指定洗髮(101)"
click at [492, 322] on div "洗-技術協助-1 洗-技術協助-1" at bounding box center [512, 320] width 90 height 40
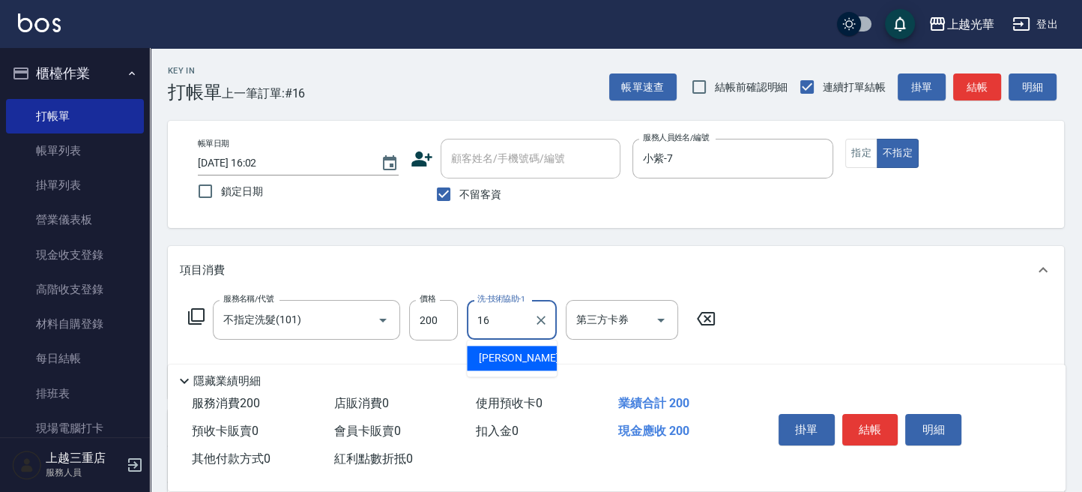
type input "吳珊妮-16"
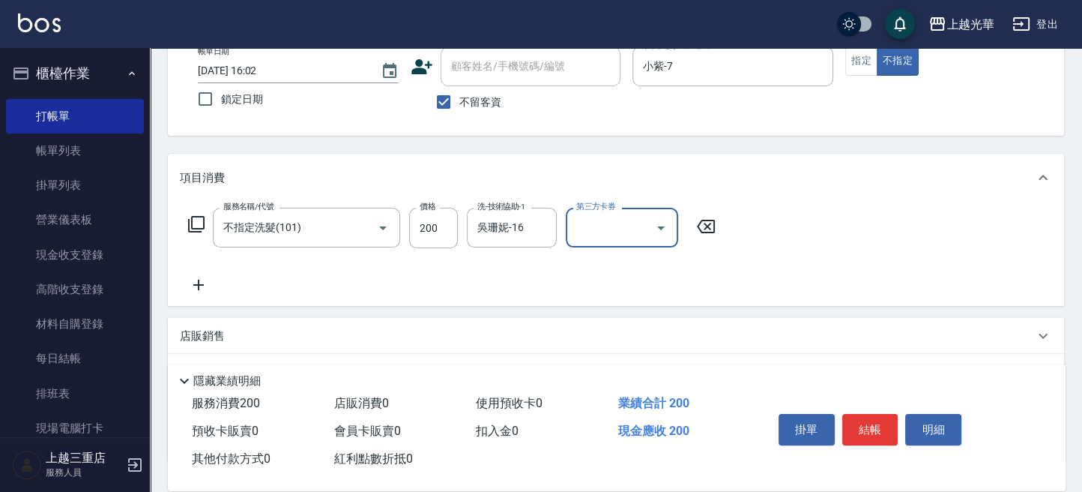
scroll to position [199, 0]
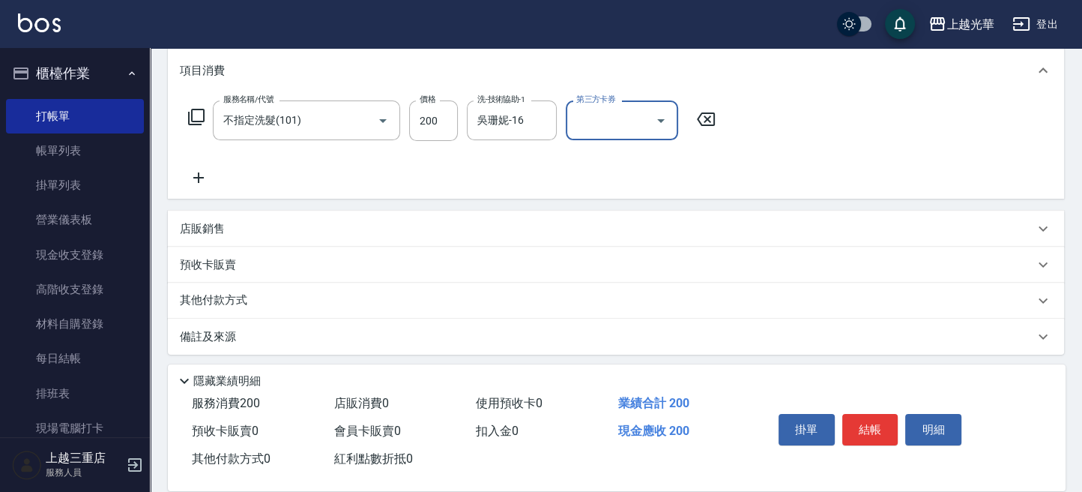
click at [204, 178] on icon at bounding box center [198, 177] width 10 height 10
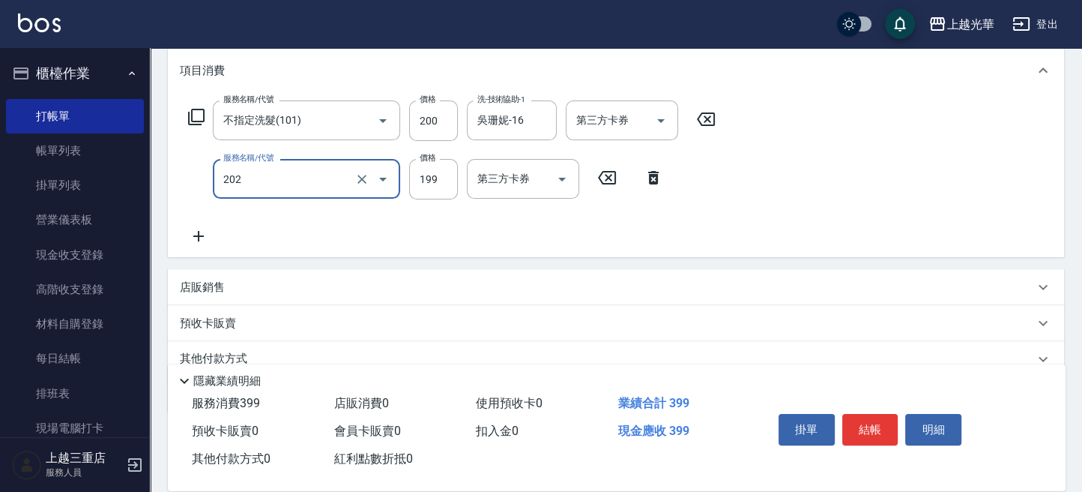
type input "不指定單剪(202)"
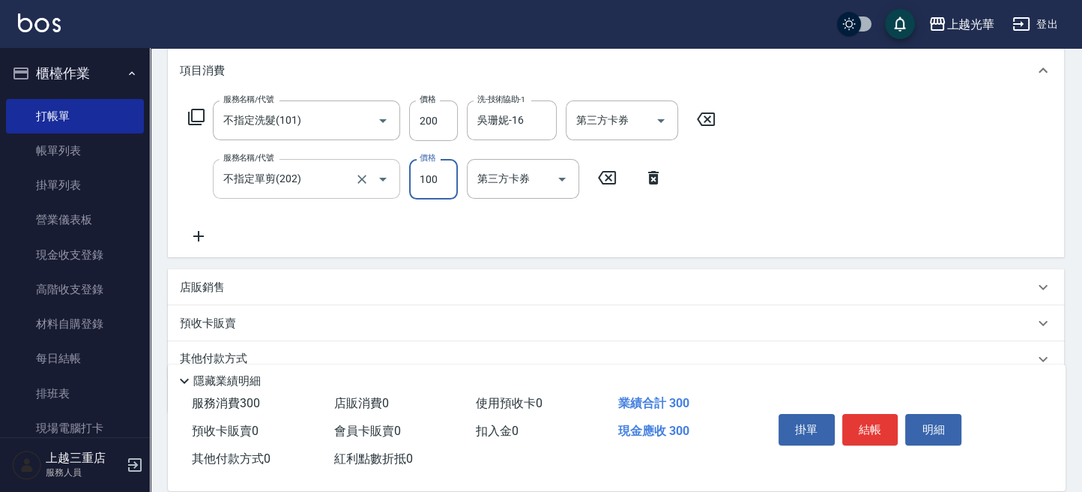
type input "100"
click at [888, 210] on div "服務名稱/代號 不指定洗髮(101) 服務名稱/代號 價格 200 價格 洗-技術協助-1 [PERSON_NAME]-16 洗-技術協助-1 第三方卡券 第…" at bounding box center [616, 175] width 896 height 163
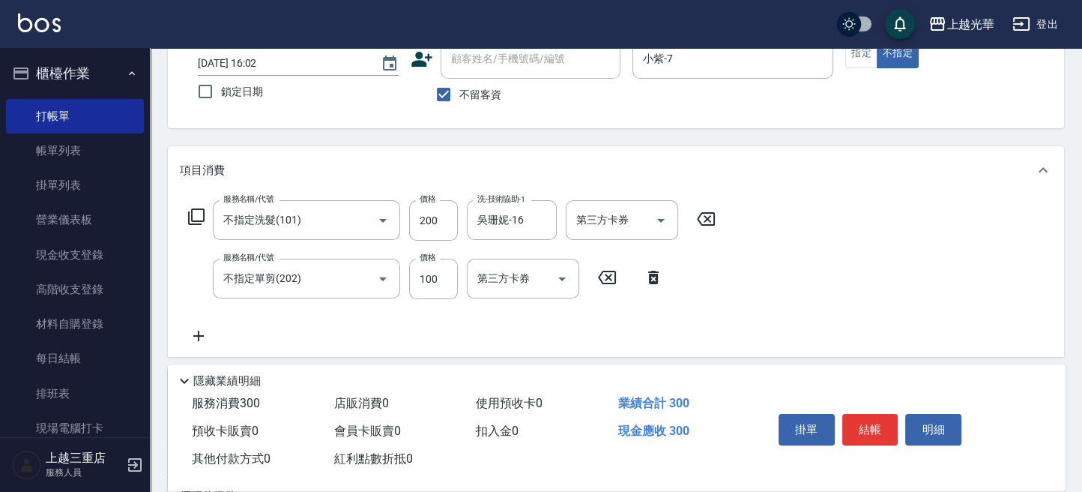
scroll to position [0, 0]
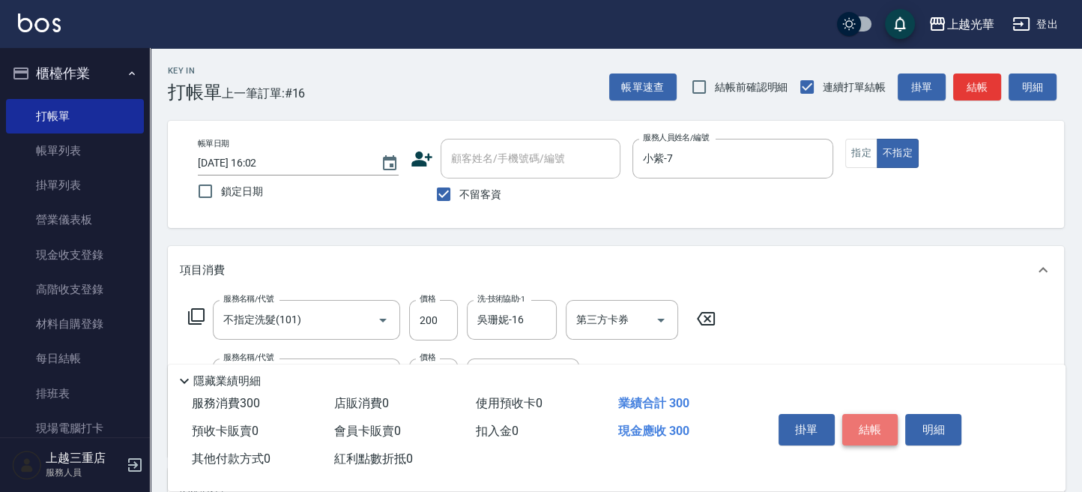
click at [871, 422] on button "結帳" at bounding box center [870, 429] width 56 height 31
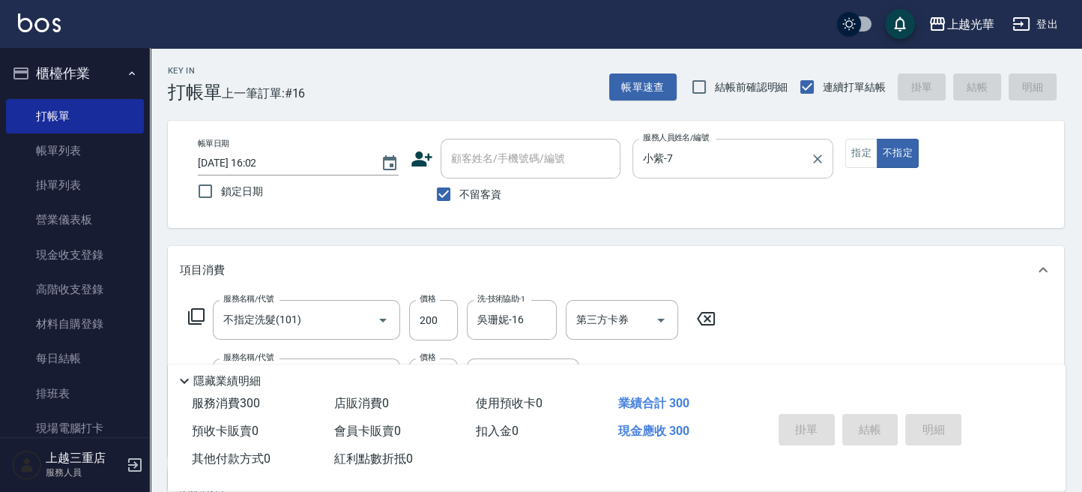
type input "[DATE] 16:15"
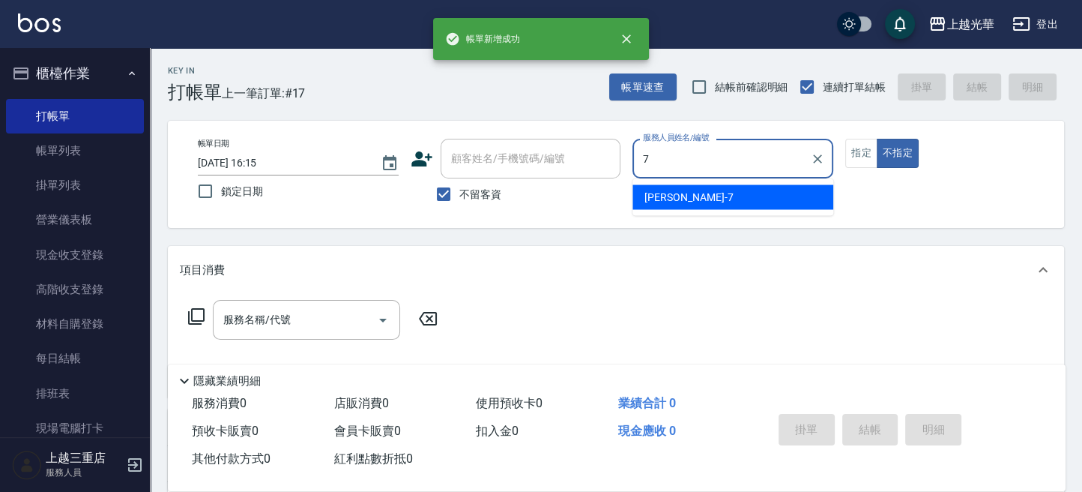
type input "小紫-7"
type button "false"
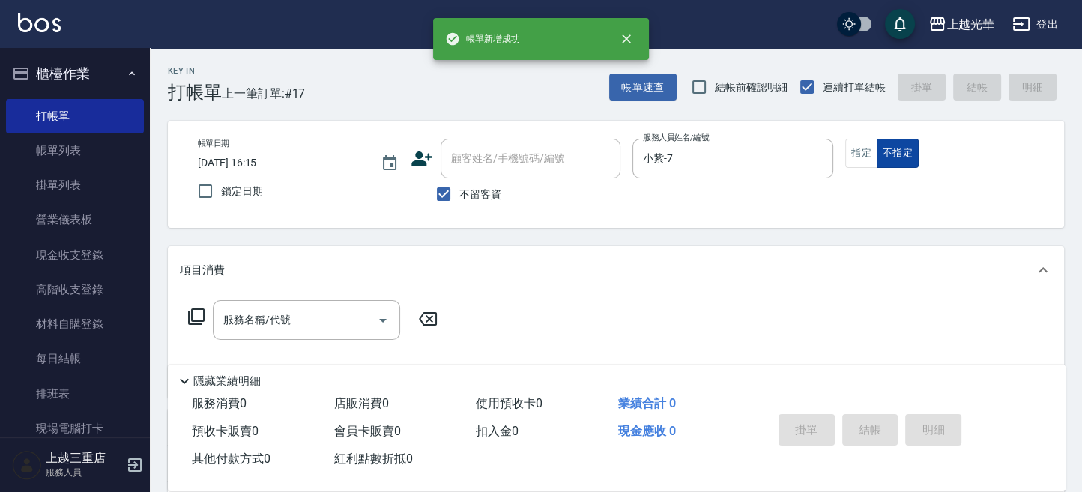
click at [879, 154] on button "不指定" at bounding box center [898, 153] width 42 height 29
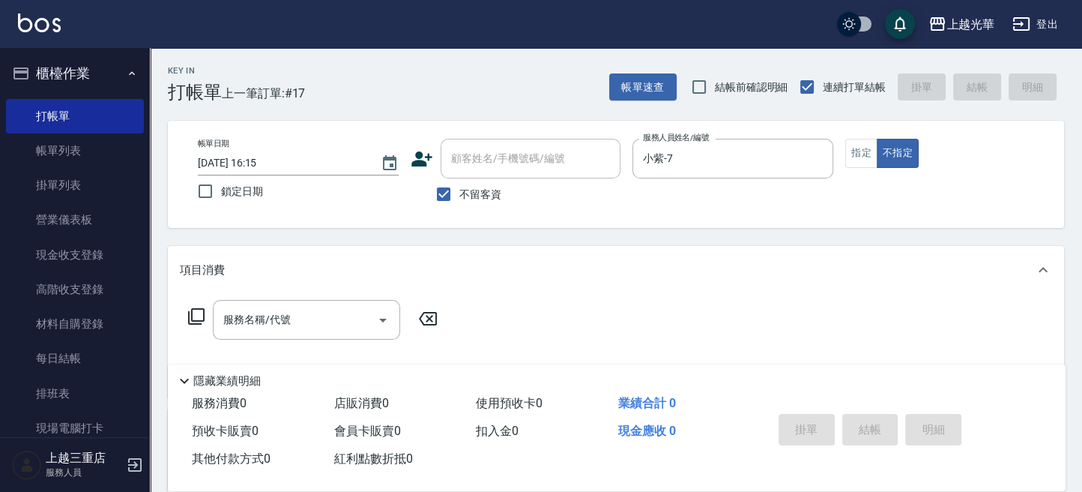
drag, startPoint x: 256, startPoint y: 322, endPoint x: 263, endPoint y: 310, distance: 14.4
click at [256, 321] on input "服務名稱/代號" at bounding box center [295, 320] width 151 height 26
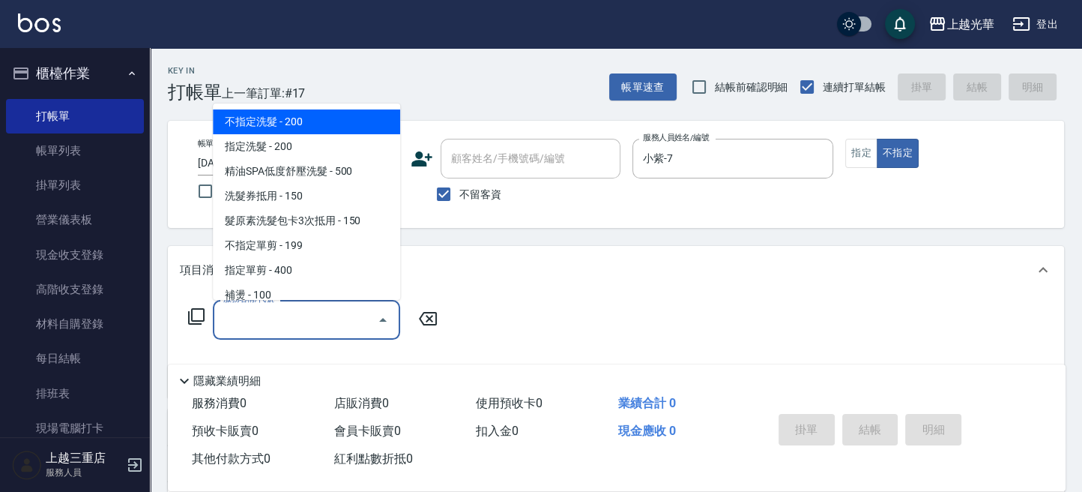
click at [313, 128] on span "不指定洗髮 - 200" at bounding box center [306, 121] width 187 height 25
type input "不指定洗髮(101)"
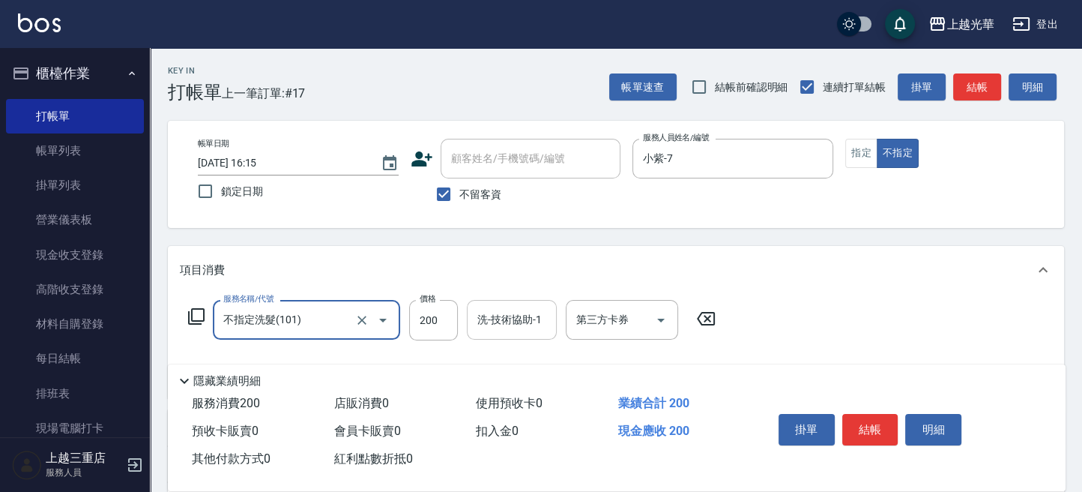
click at [519, 335] on div "洗-技術協助-1" at bounding box center [512, 320] width 90 height 40
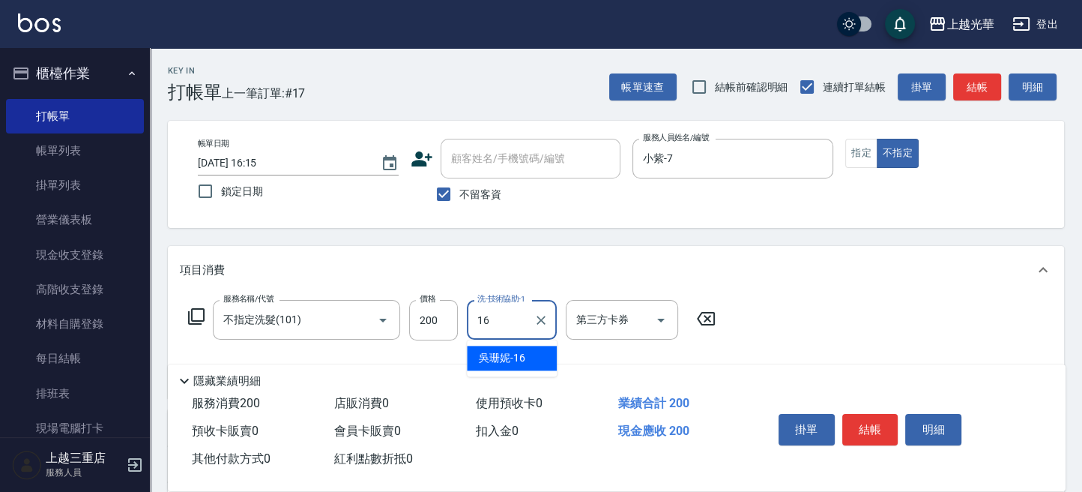
type input "吳珊妮-16"
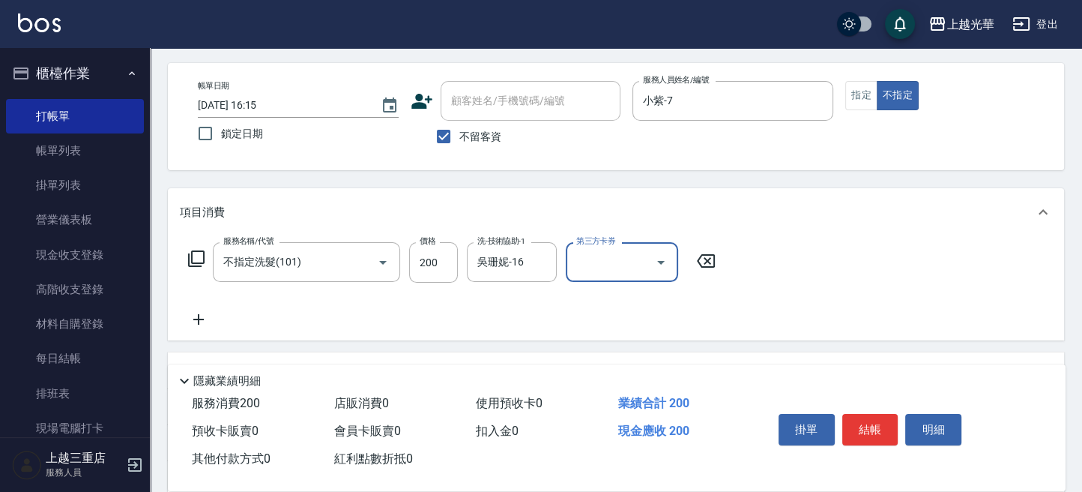
scroll to position [100, 0]
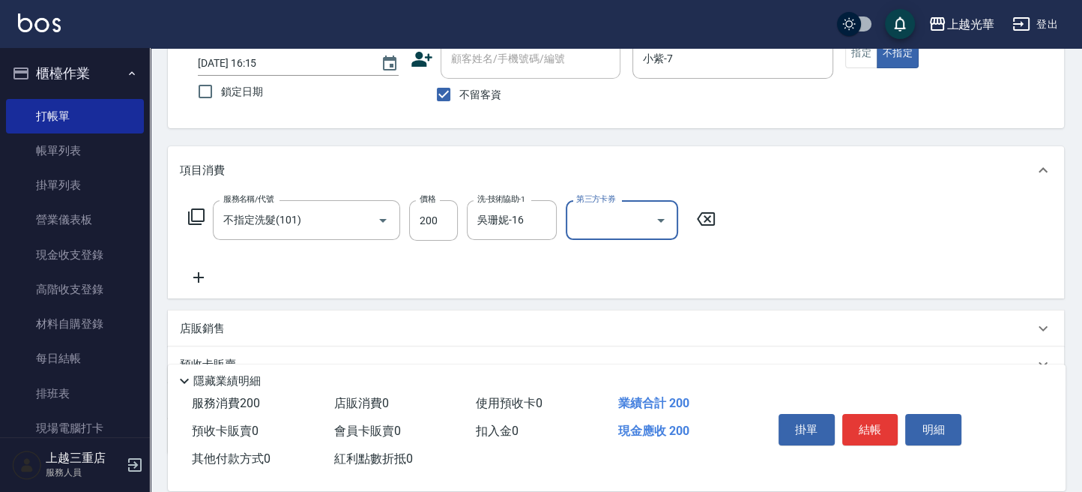
click at [197, 278] on icon at bounding box center [198, 277] width 37 height 18
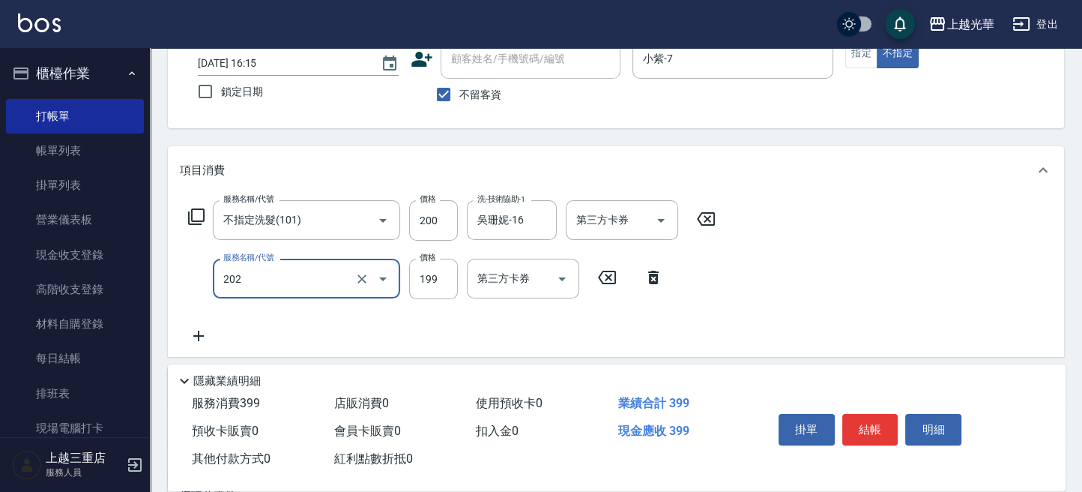
type input "不指定單剪(202)"
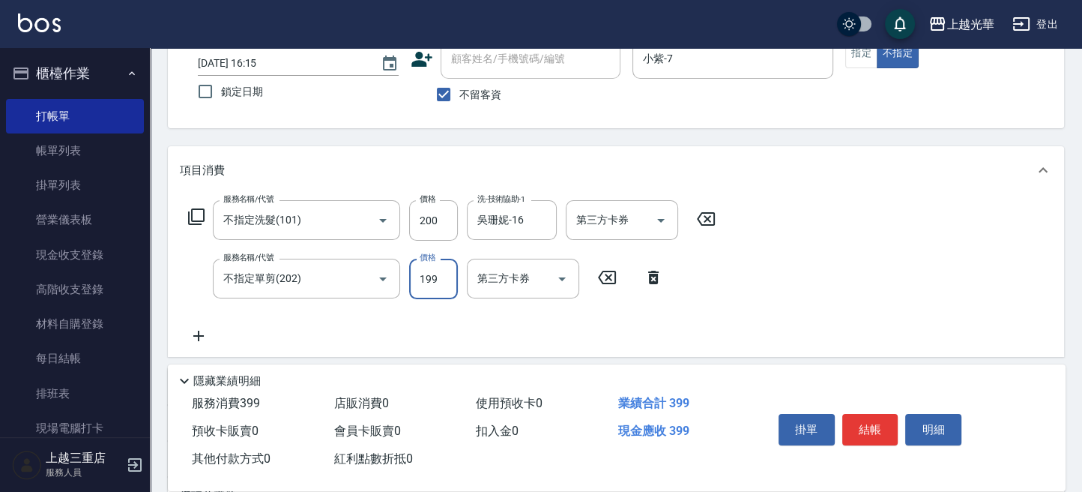
click at [499, 321] on div "服務名稱/代號 不指定洗髮(101) 服務名稱/代號 價格 200 價格 洗-技術協助-1 [PERSON_NAME]-16 洗-技術協助-1 第三方卡券 第…" at bounding box center [452, 272] width 545 height 145
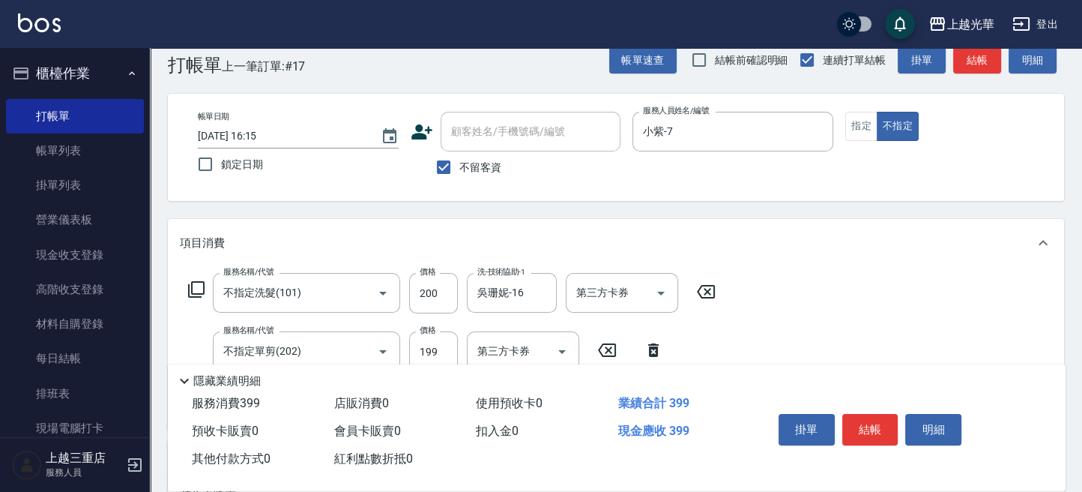
scroll to position [0, 0]
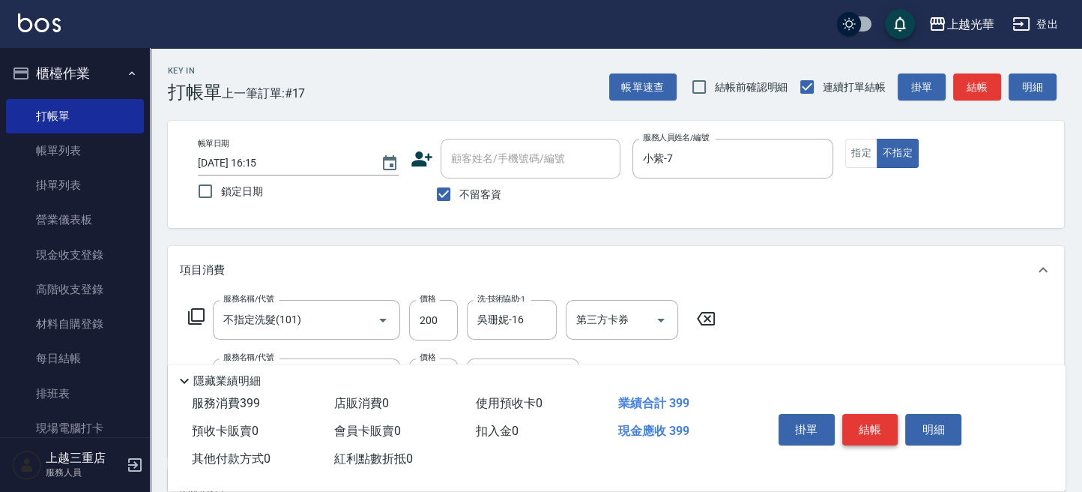
click at [872, 431] on button "結帳" at bounding box center [870, 429] width 56 height 31
